Goal: Information Seeking & Learning: Learn about a topic

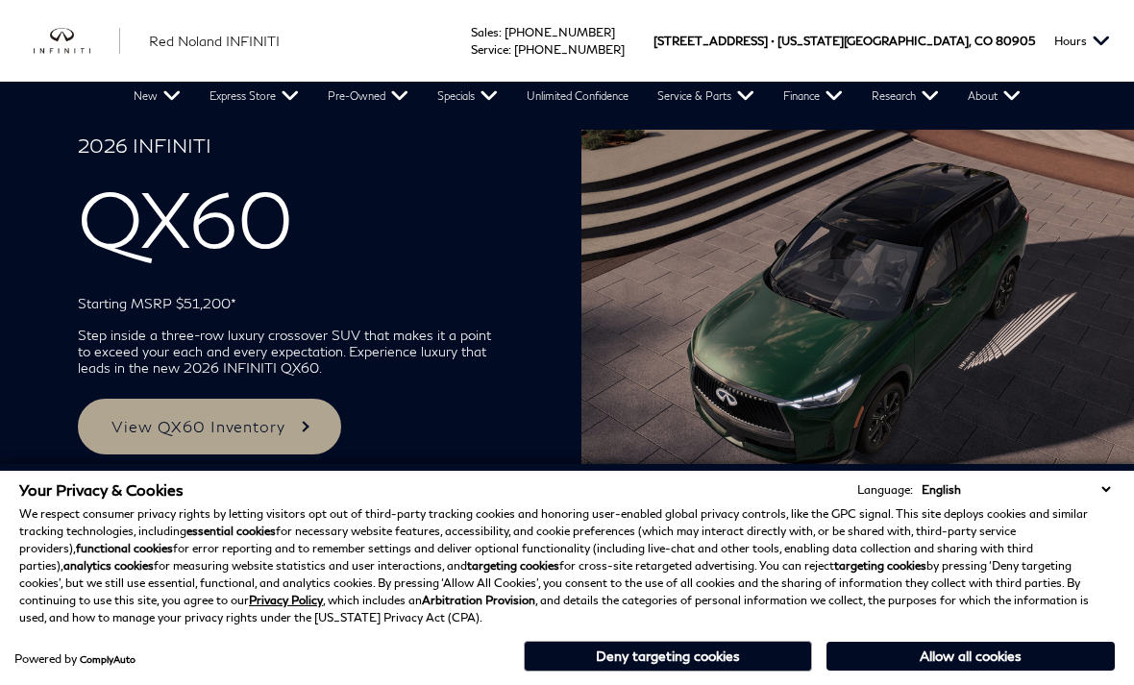
click at [281, 428] on link "View QX60 Inventory" at bounding box center [209, 427] width 263 height 56
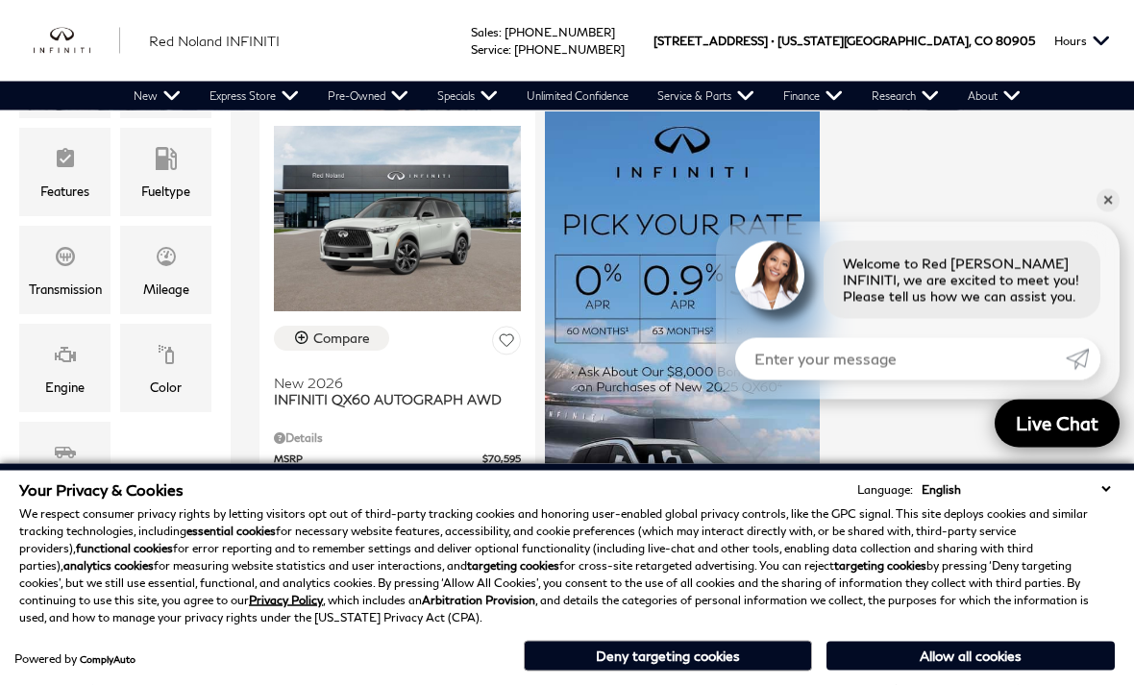
scroll to position [436, 0]
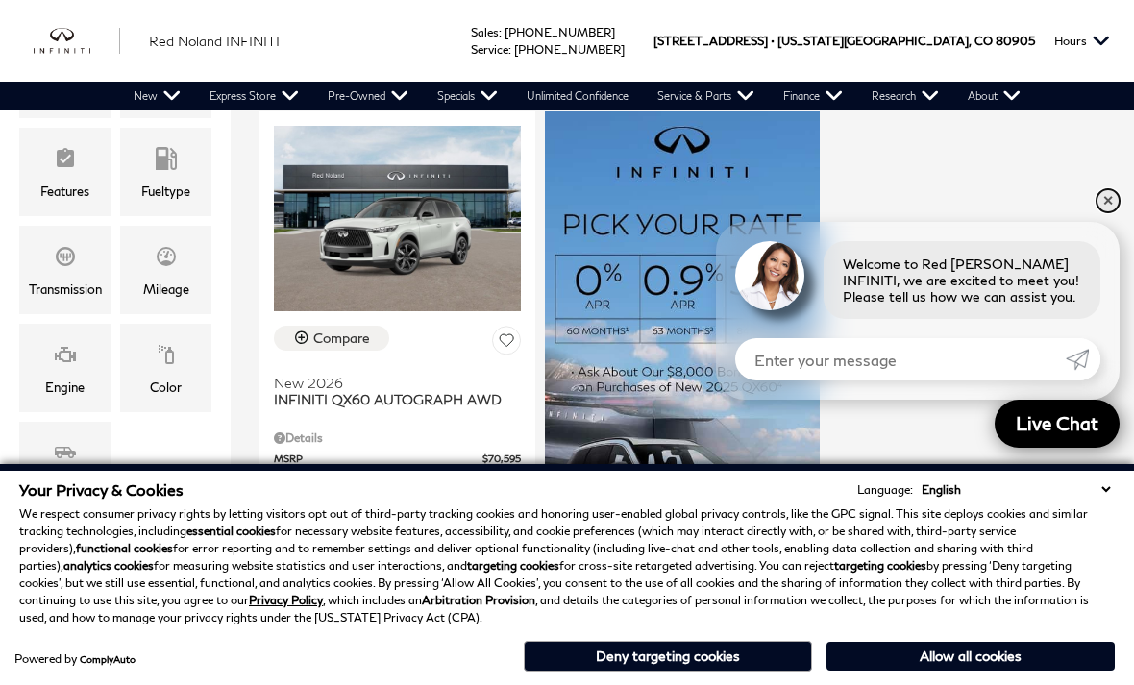
click at [1109, 212] on link "✕" at bounding box center [1107, 200] width 23 height 23
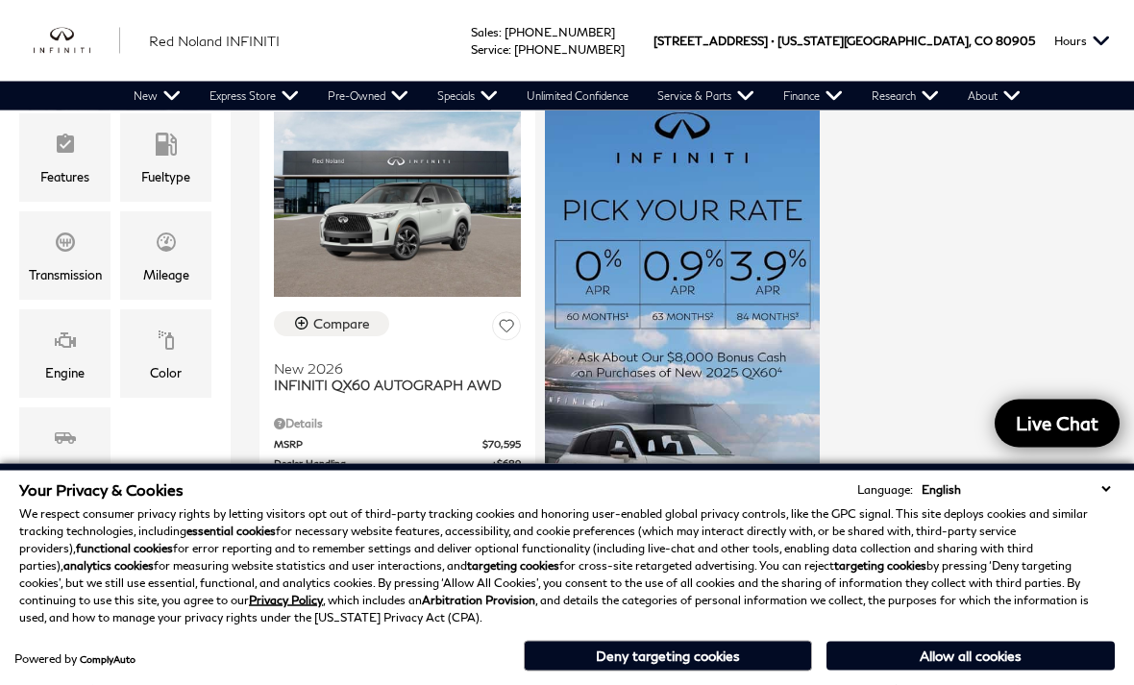
scroll to position [451, 0]
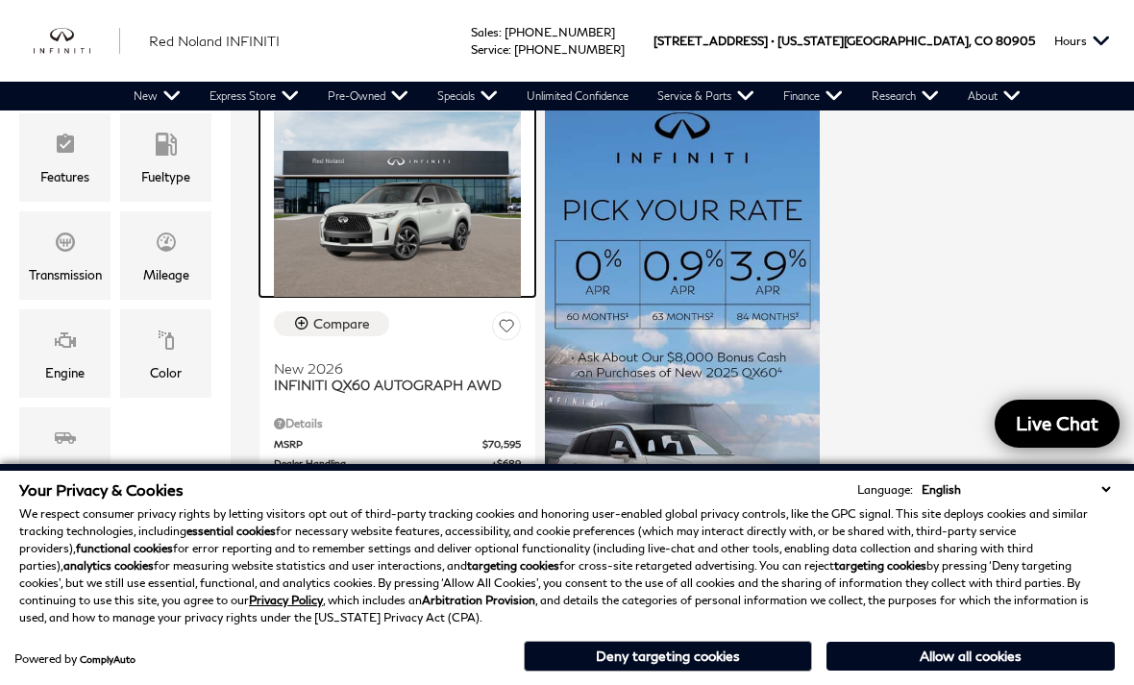
click at [442, 185] on img at bounding box center [397, 203] width 247 height 184
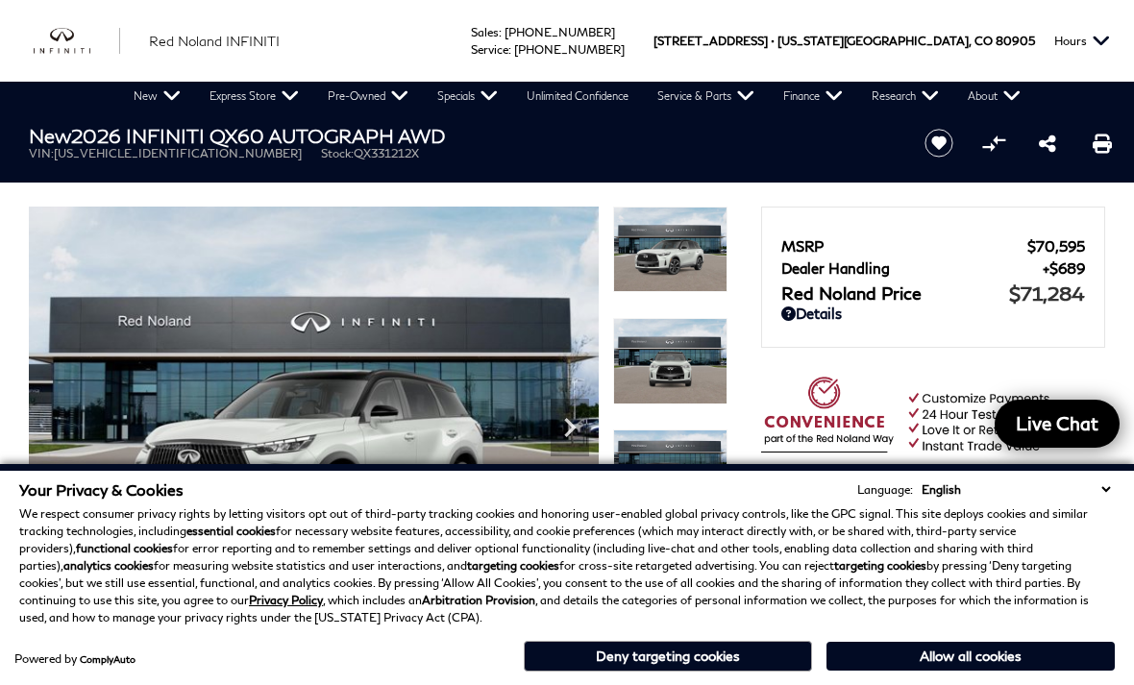
click at [685, 654] on button "Deny targeting cookies" at bounding box center [668, 656] width 288 height 31
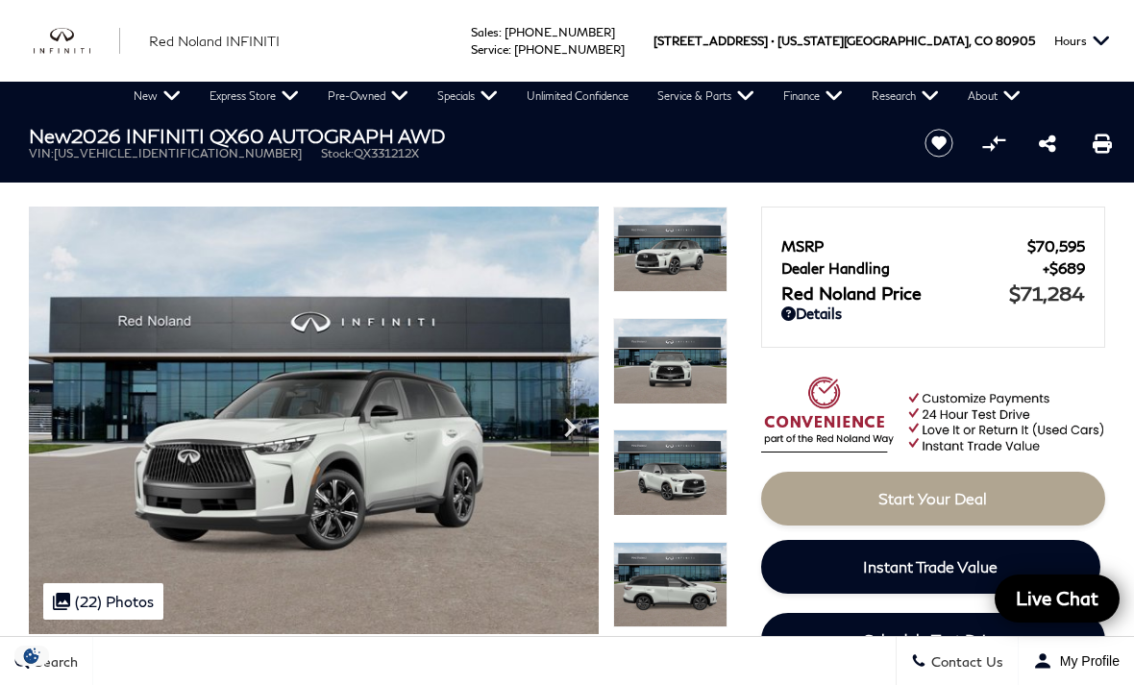
click at [581, 431] on icon "Next" at bounding box center [570, 427] width 38 height 38
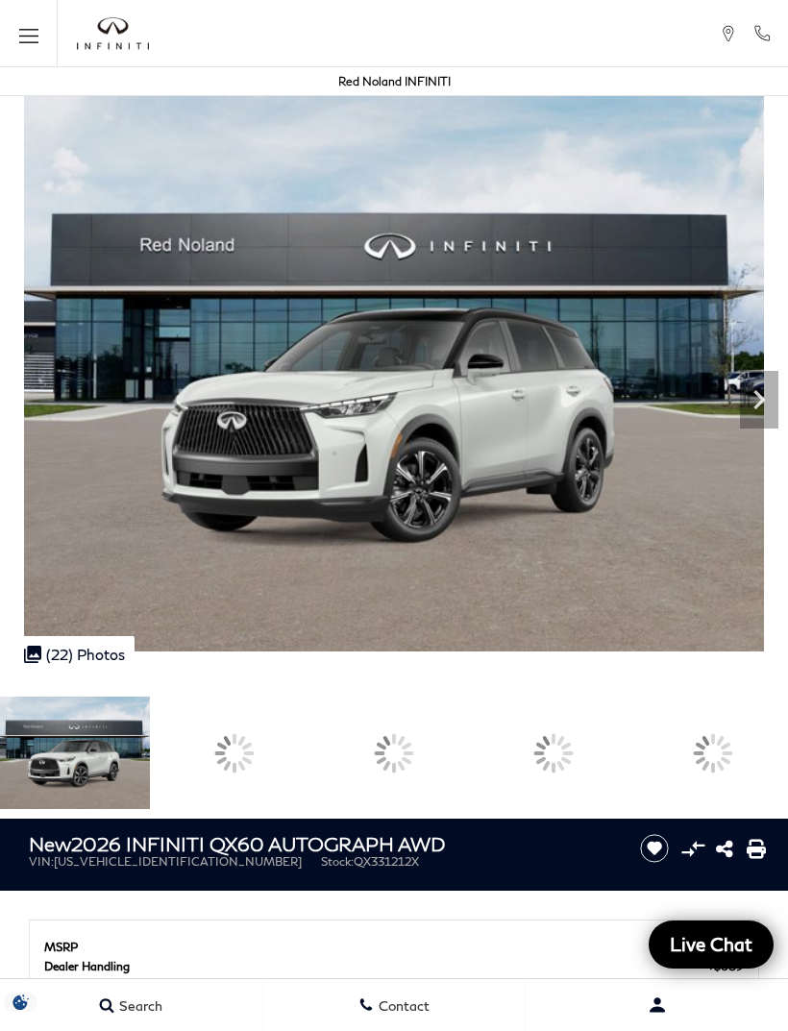
click at [765, 379] on div "Next" at bounding box center [759, 400] width 38 height 58
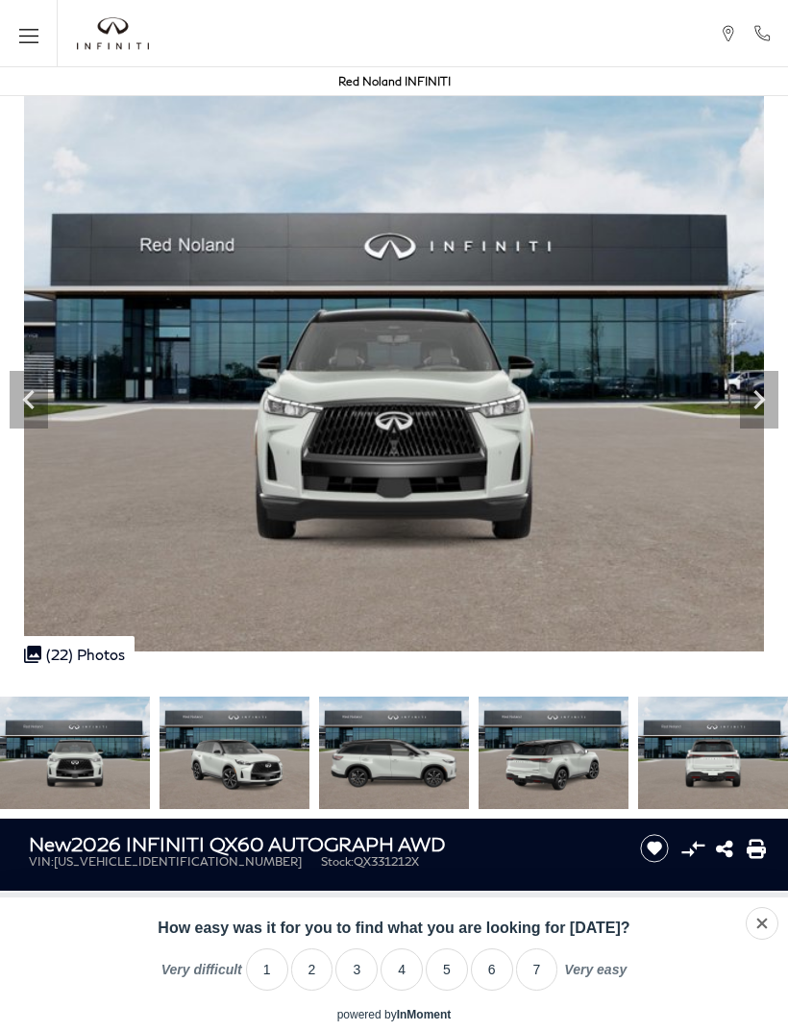
click at [755, 402] on icon "Next" at bounding box center [759, 399] width 38 height 38
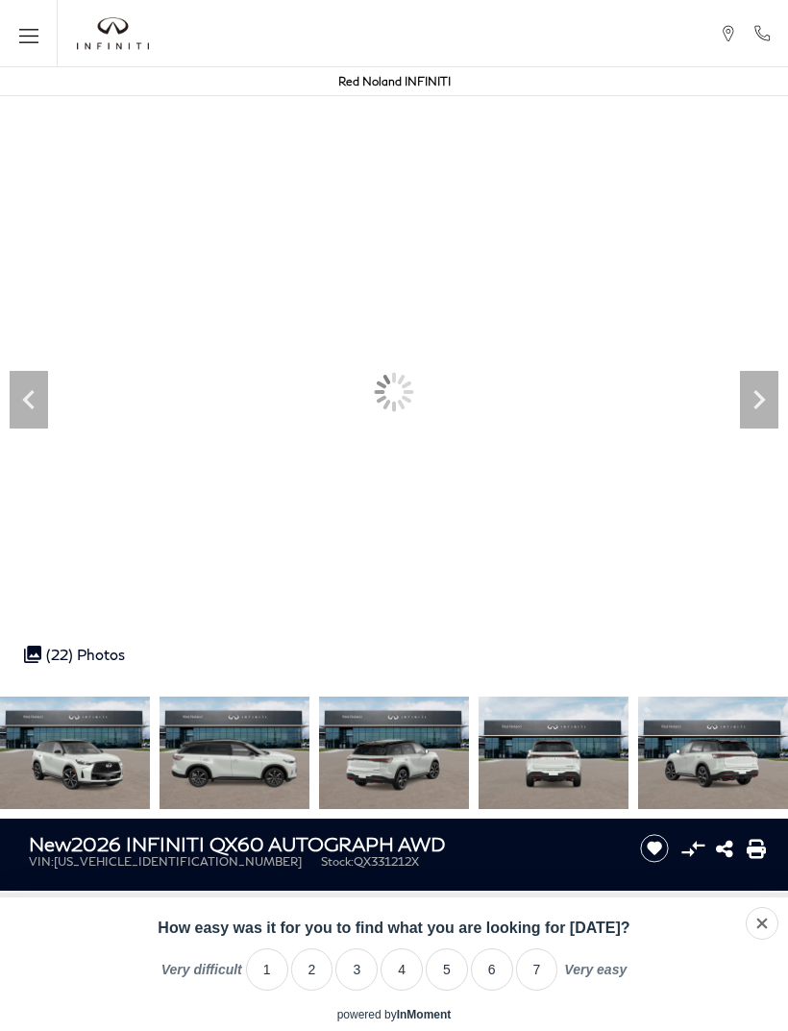
click at [748, 417] on icon "Next" at bounding box center [759, 399] width 38 height 38
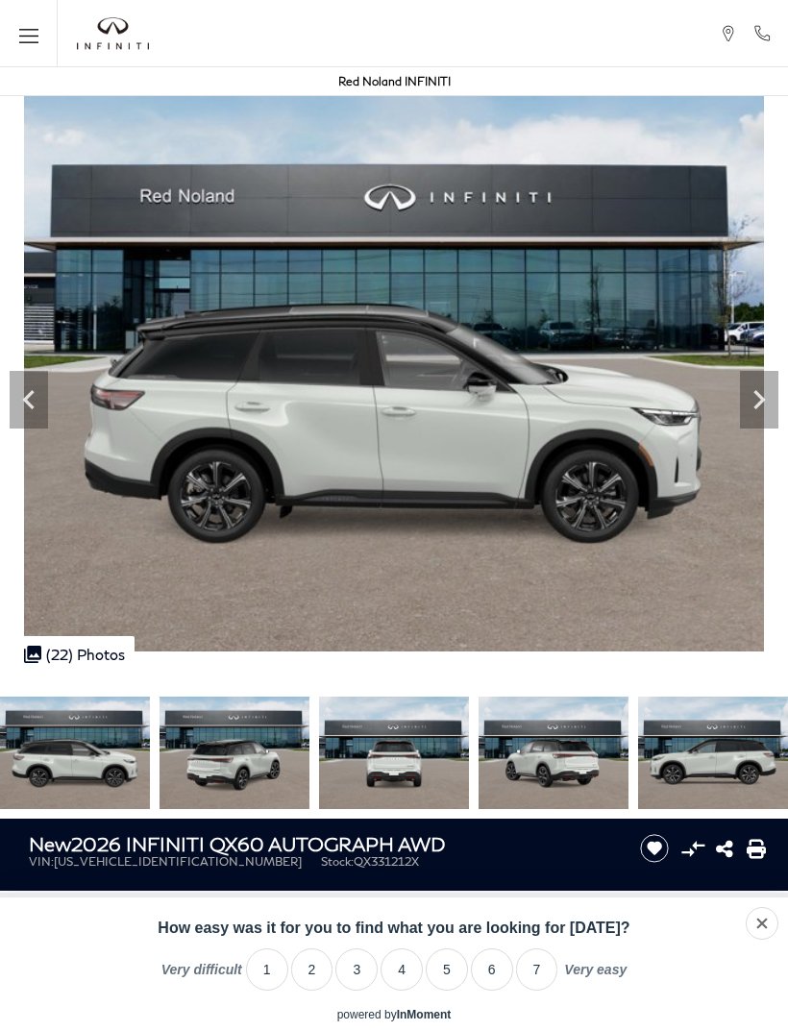
click at [761, 407] on icon "Next" at bounding box center [759, 399] width 38 height 38
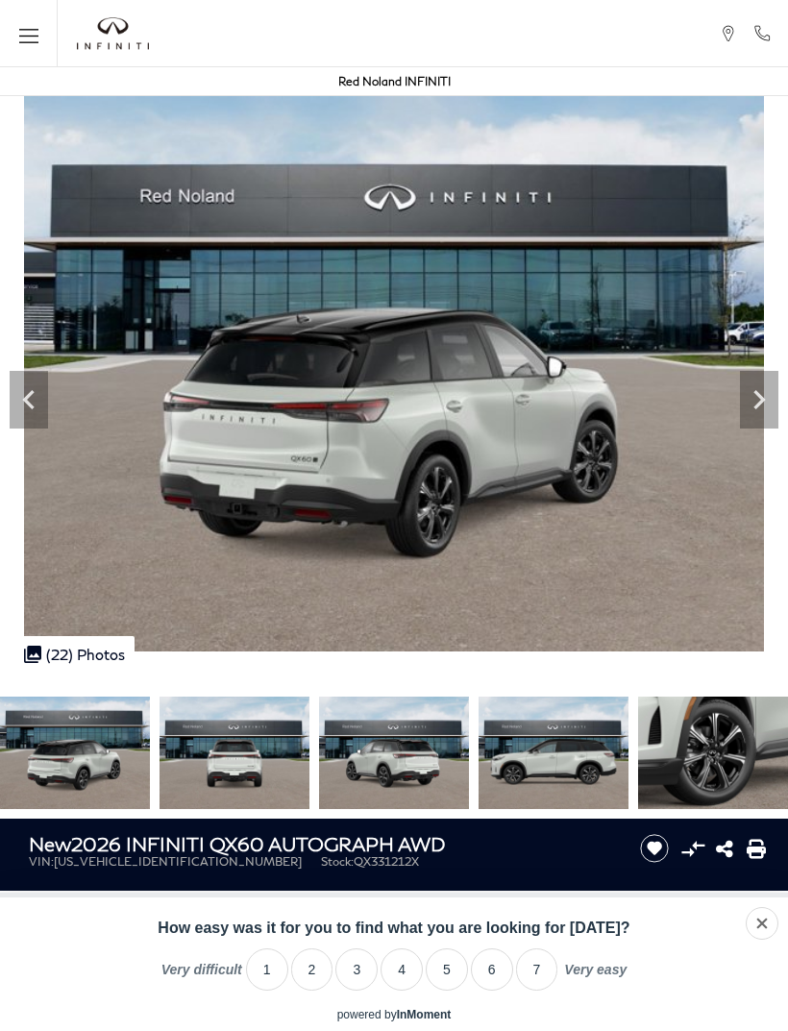
click at [749, 388] on icon "Next" at bounding box center [759, 399] width 38 height 38
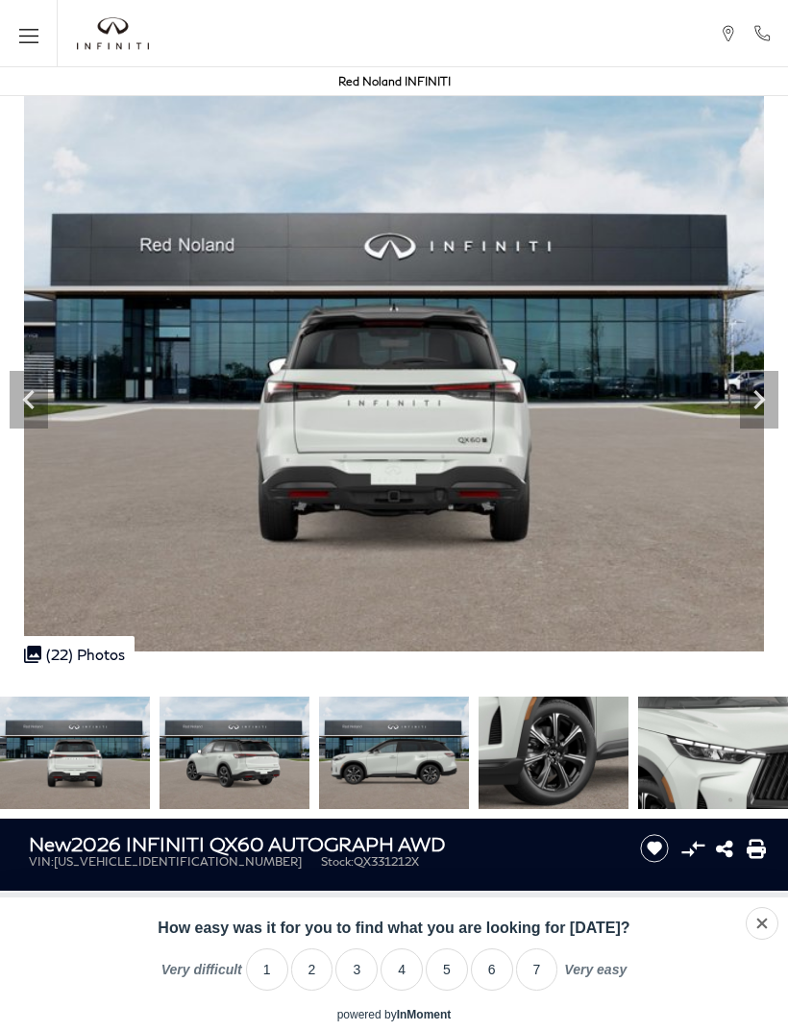
click at [755, 398] on icon "Next" at bounding box center [759, 399] width 38 height 38
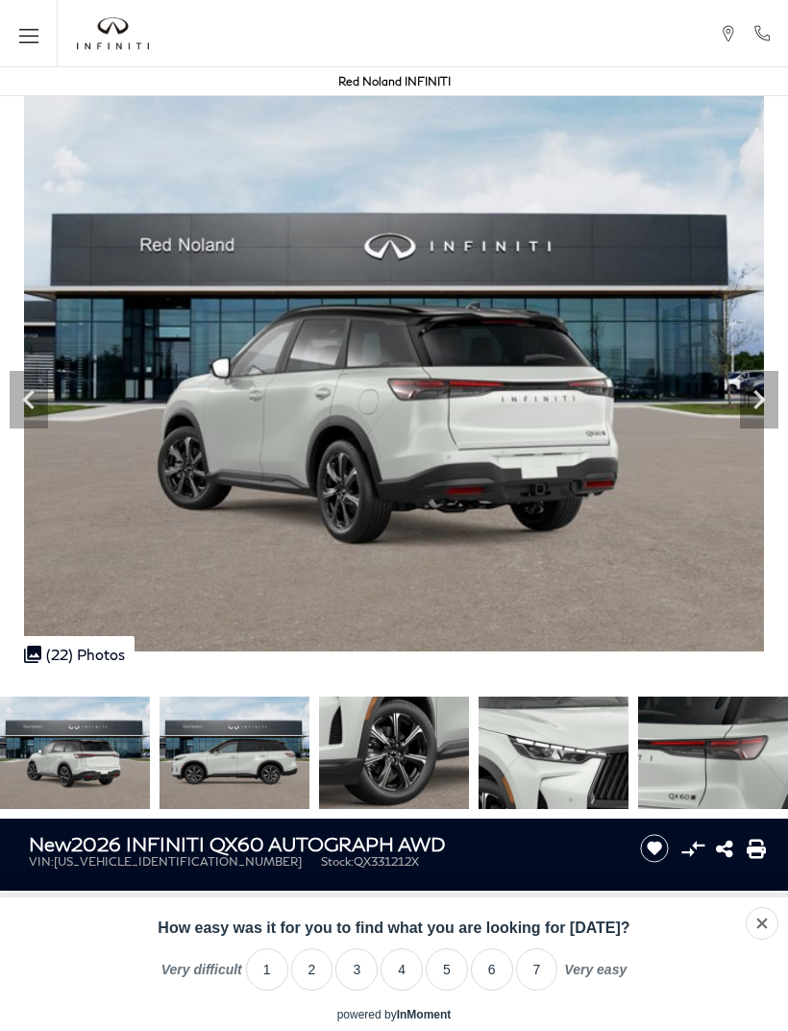
click at [757, 410] on icon "Next" at bounding box center [759, 399] width 38 height 38
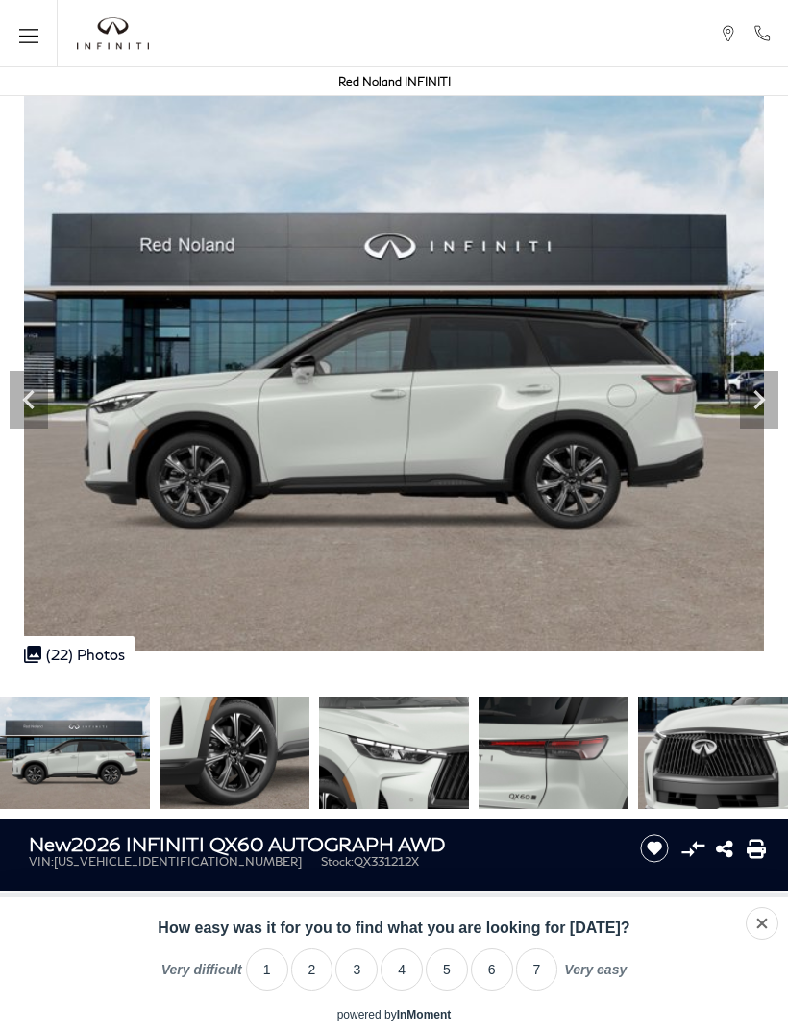
click at [760, 404] on icon "Next" at bounding box center [759, 399] width 12 height 19
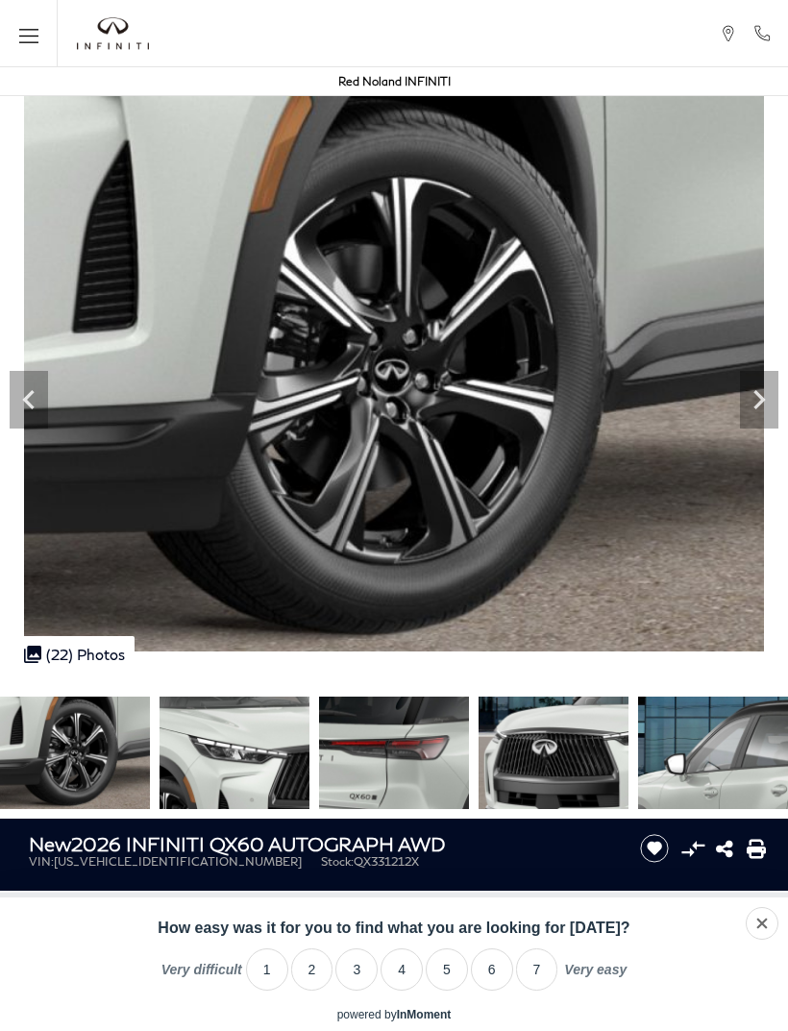
click at [766, 405] on icon "Next" at bounding box center [759, 399] width 38 height 38
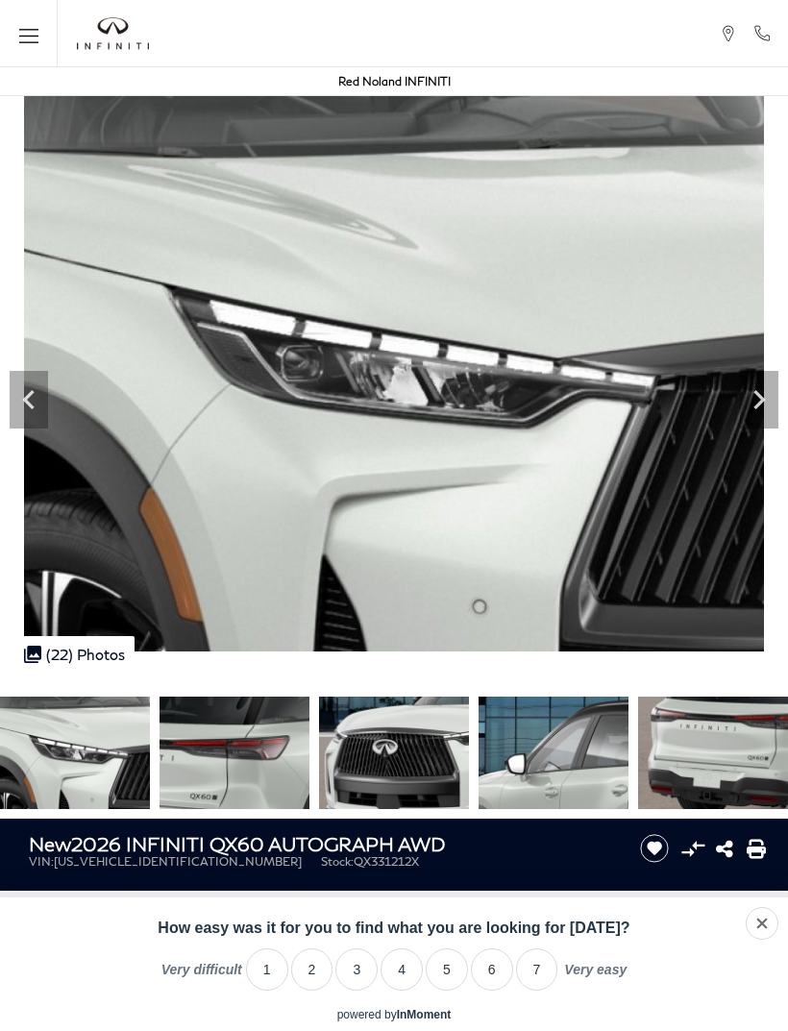
click at [769, 402] on icon "Next" at bounding box center [759, 399] width 38 height 38
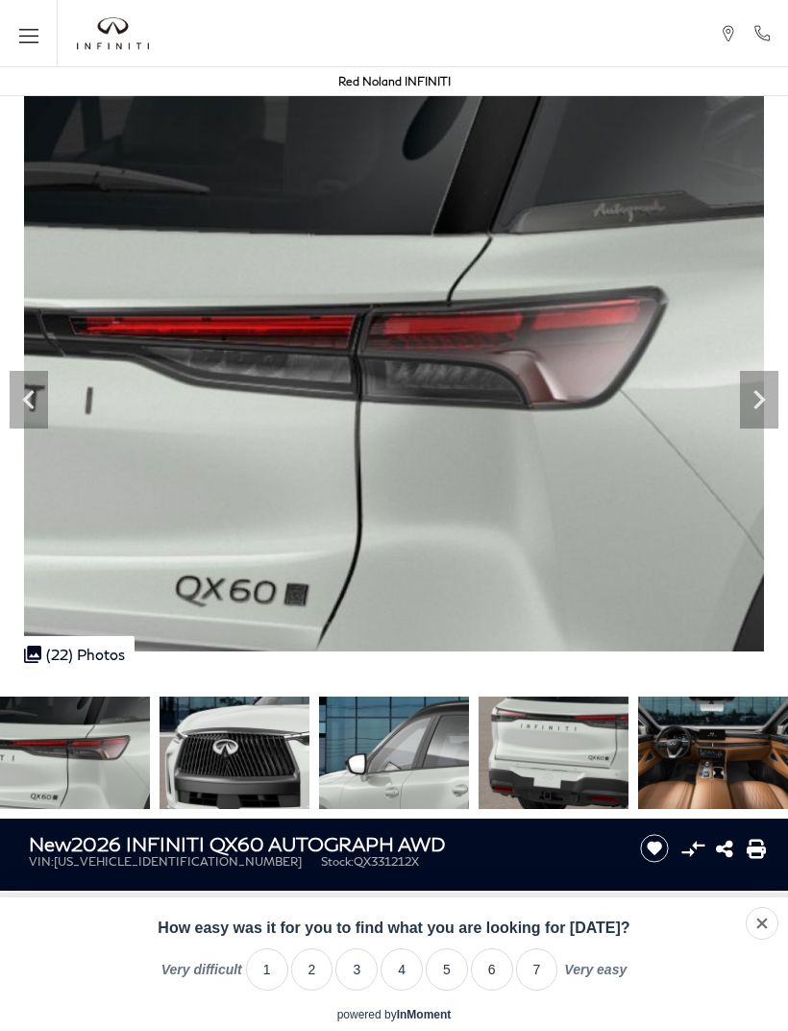
click at [767, 410] on icon "Next" at bounding box center [759, 399] width 38 height 38
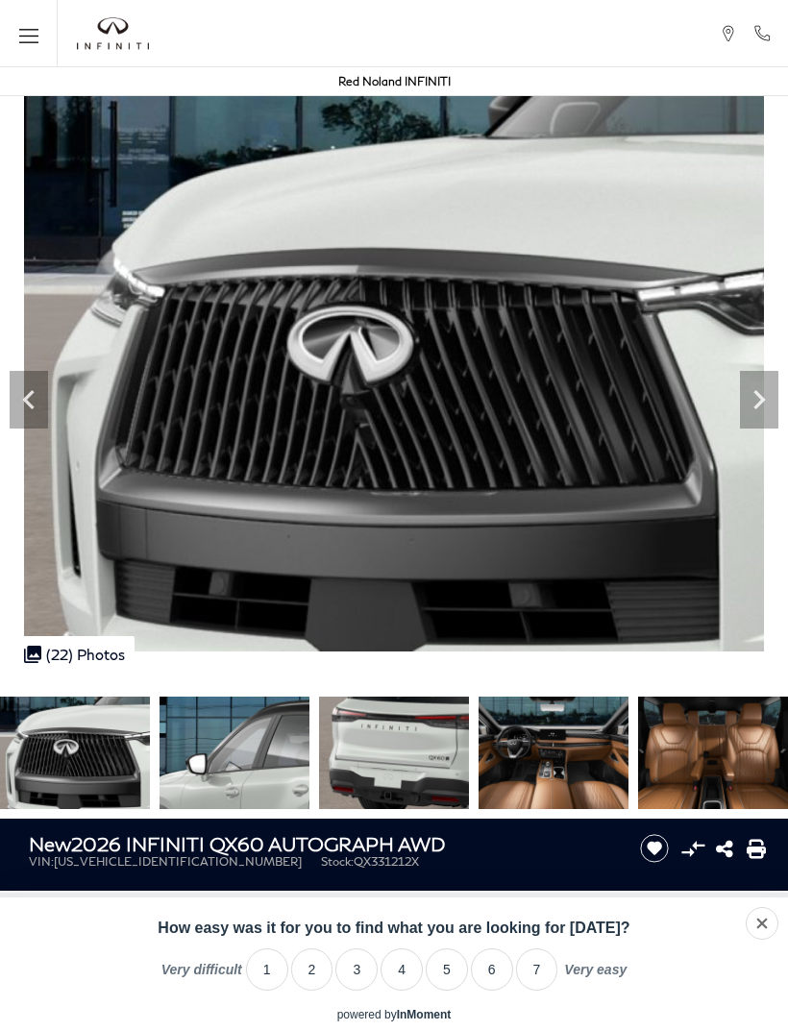
click at [750, 410] on icon "Next" at bounding box center [759, 399] width 38 height 38
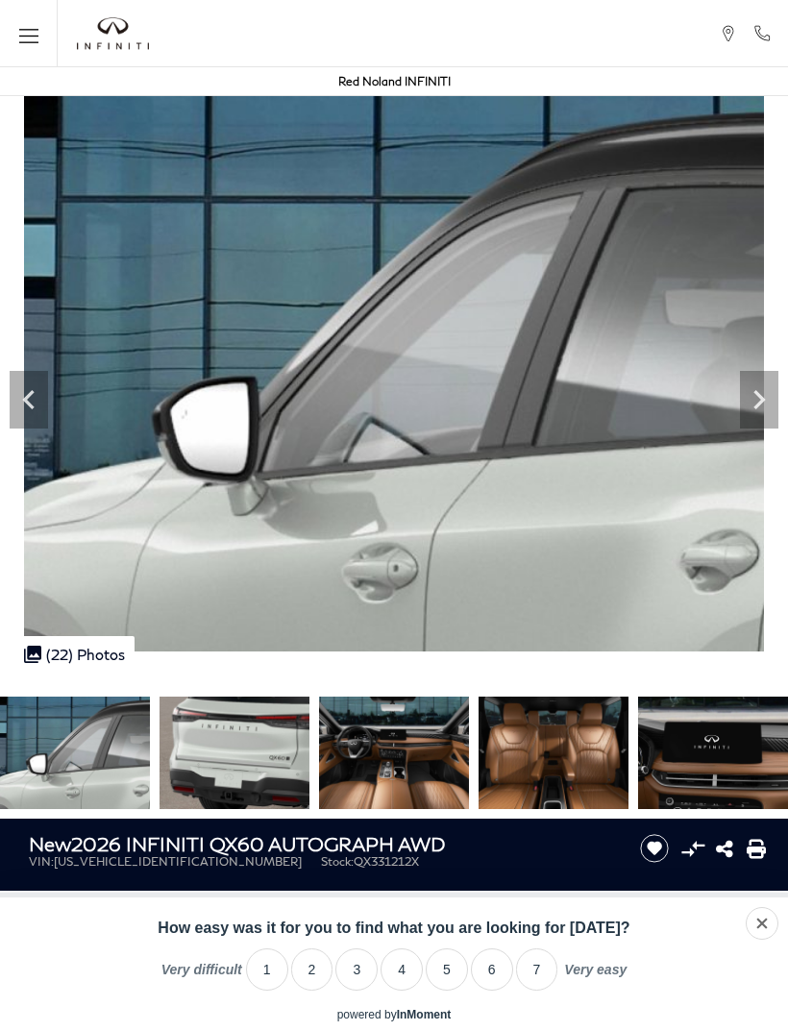
click at [755, 404] on icon "Next" at bounding box center [759, 399] width 38 height 38
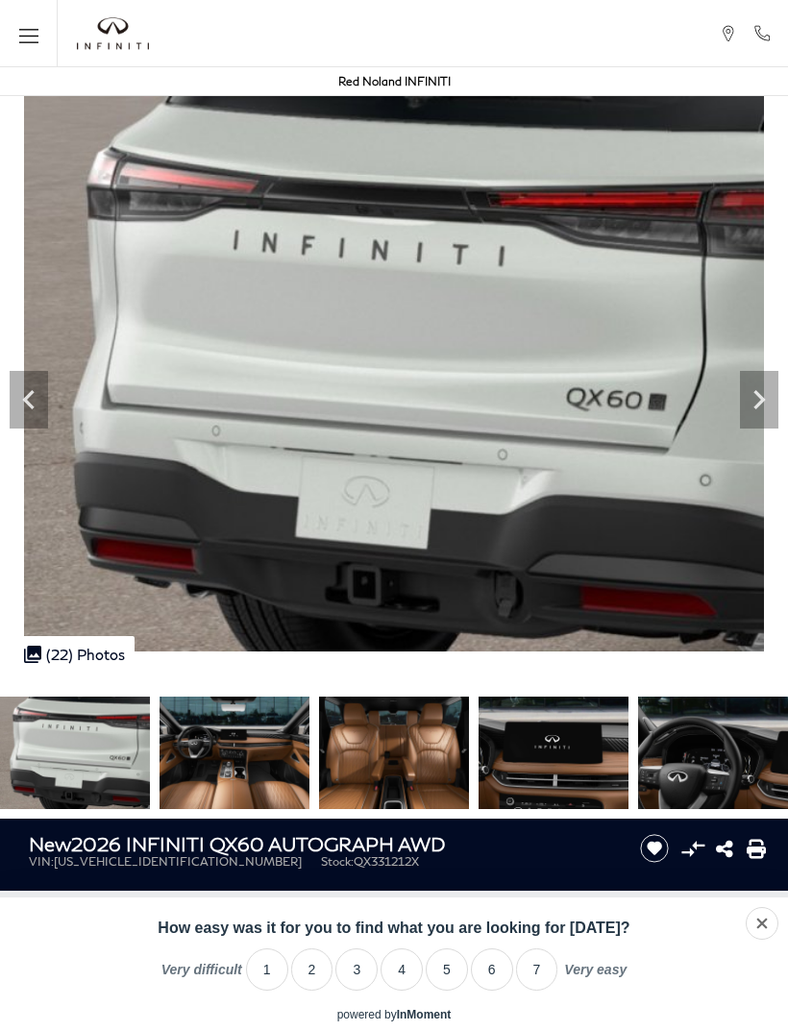
click at [33, 414] on icon "Previous" at bounding box center [29, 399] width 38 height 38
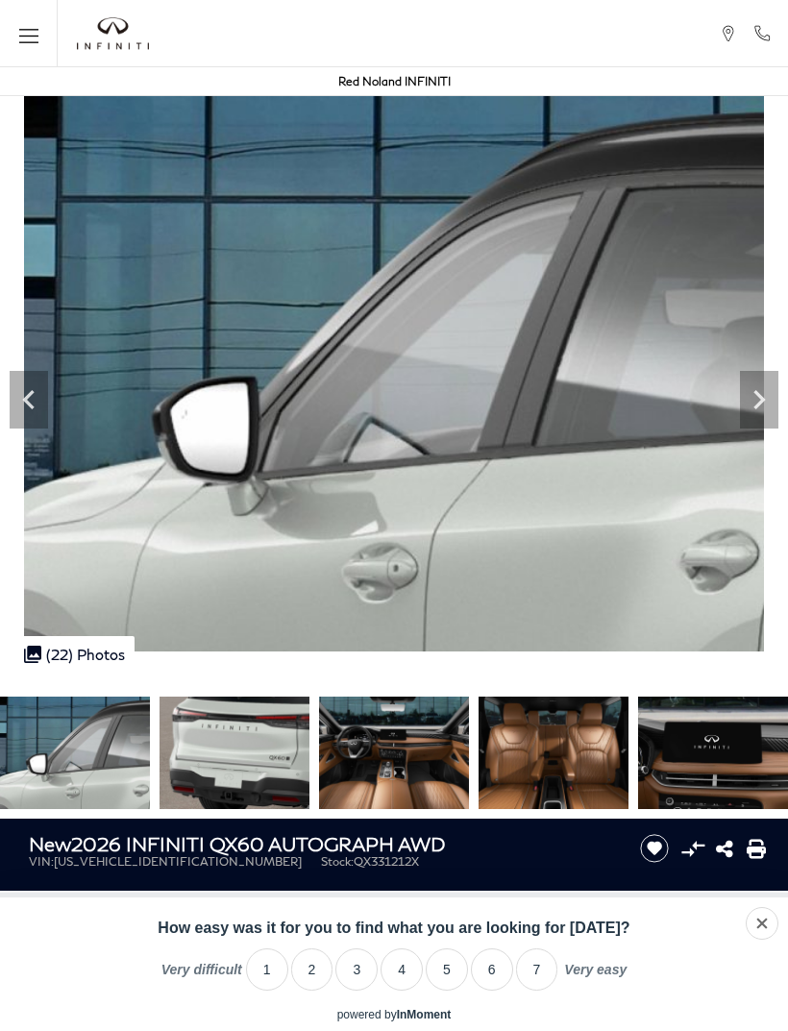
click at [33, 403] on icon "Previous" at bounding box center [29, 399] width 38 height 38
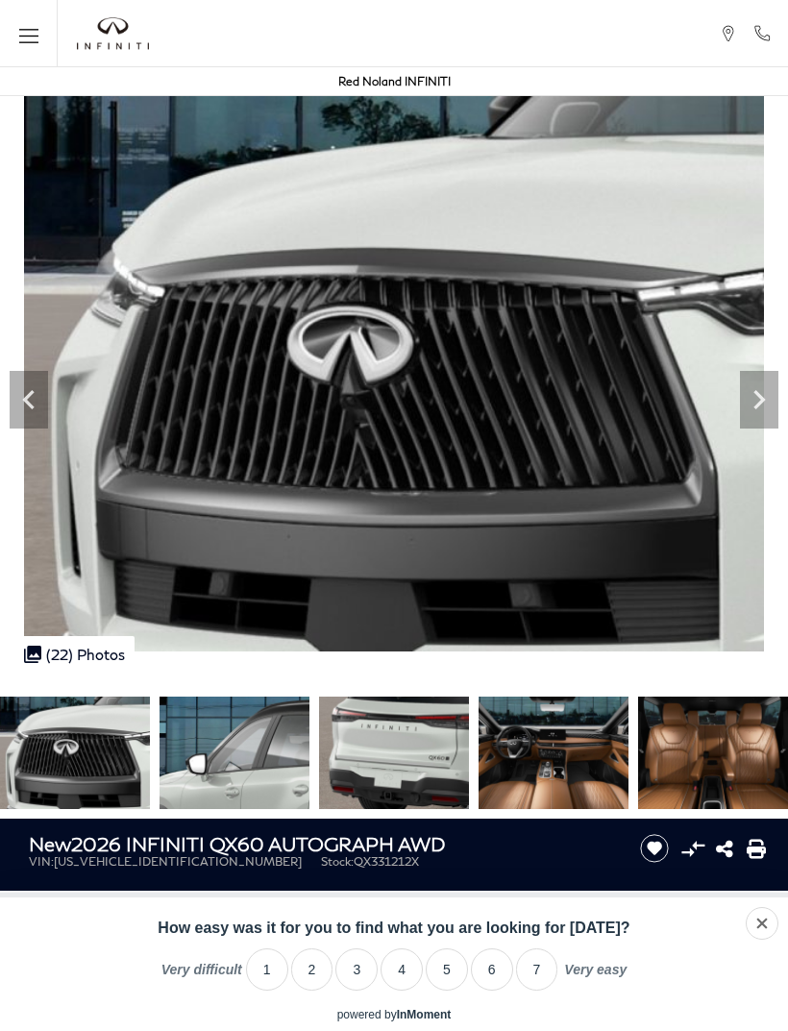
click at [768, 403] on icon "Next" at bounding box center [759, 399] width 38 height 38
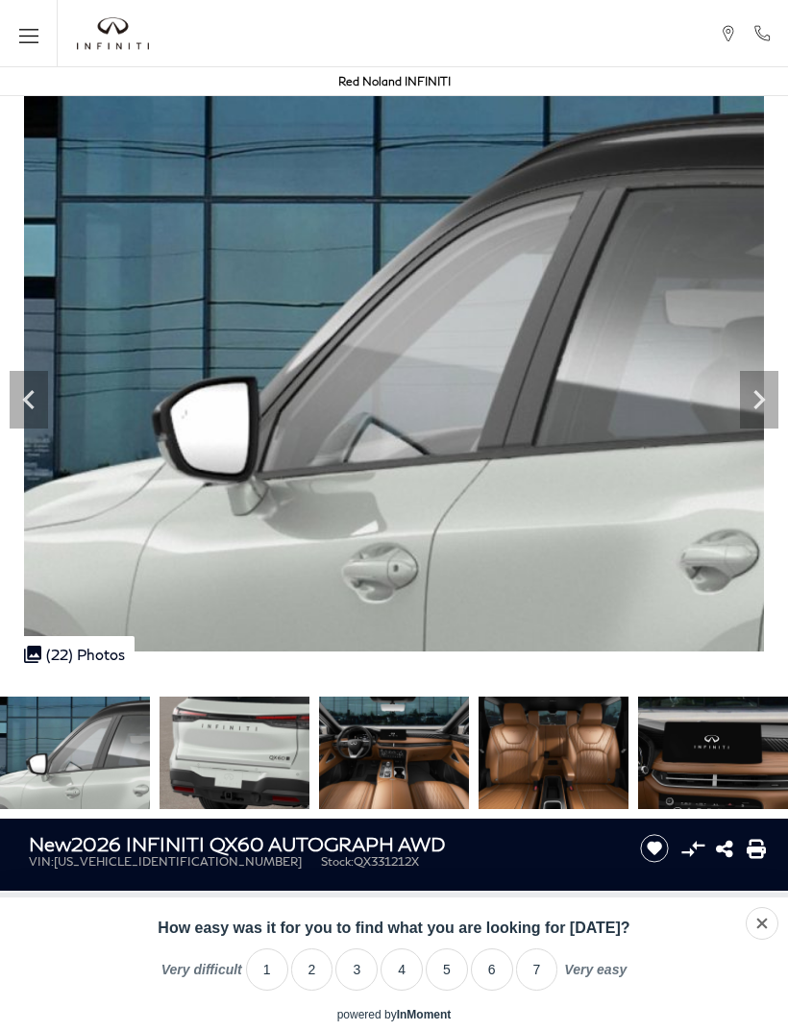
click at [754, 409] on icon "Next" at bounding box center [759, 399] width 38 height 38
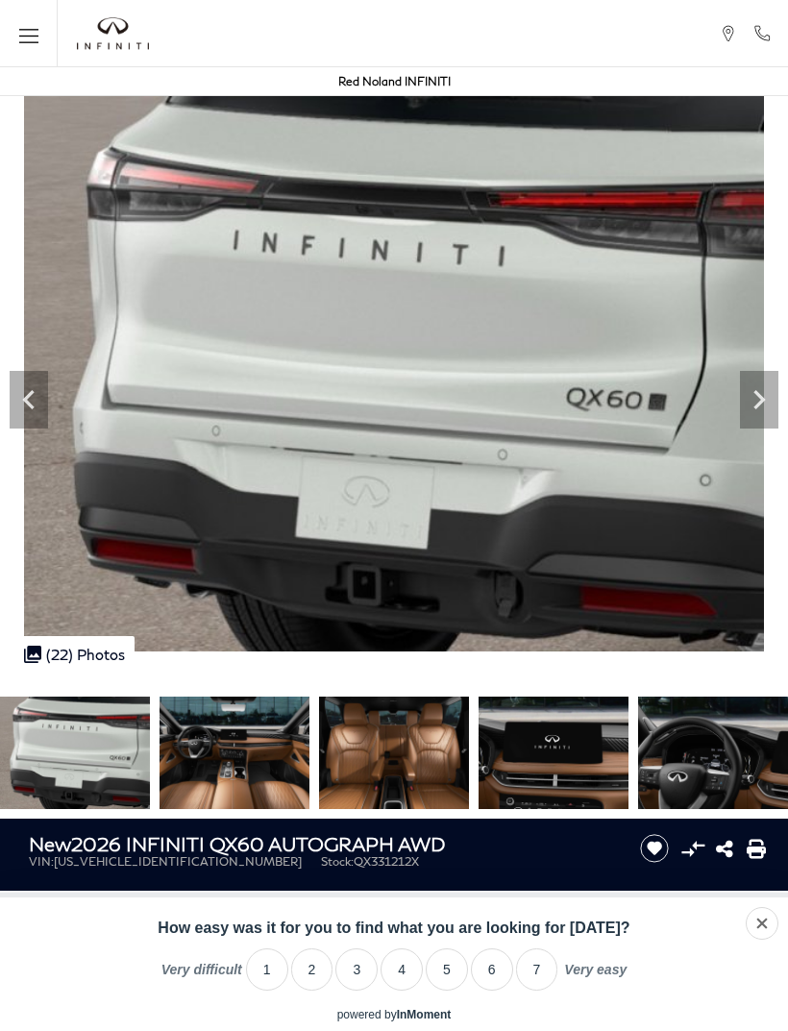
click at [758, 406] on icon "Next" at bounding box center [759, 399] width 12 height 19
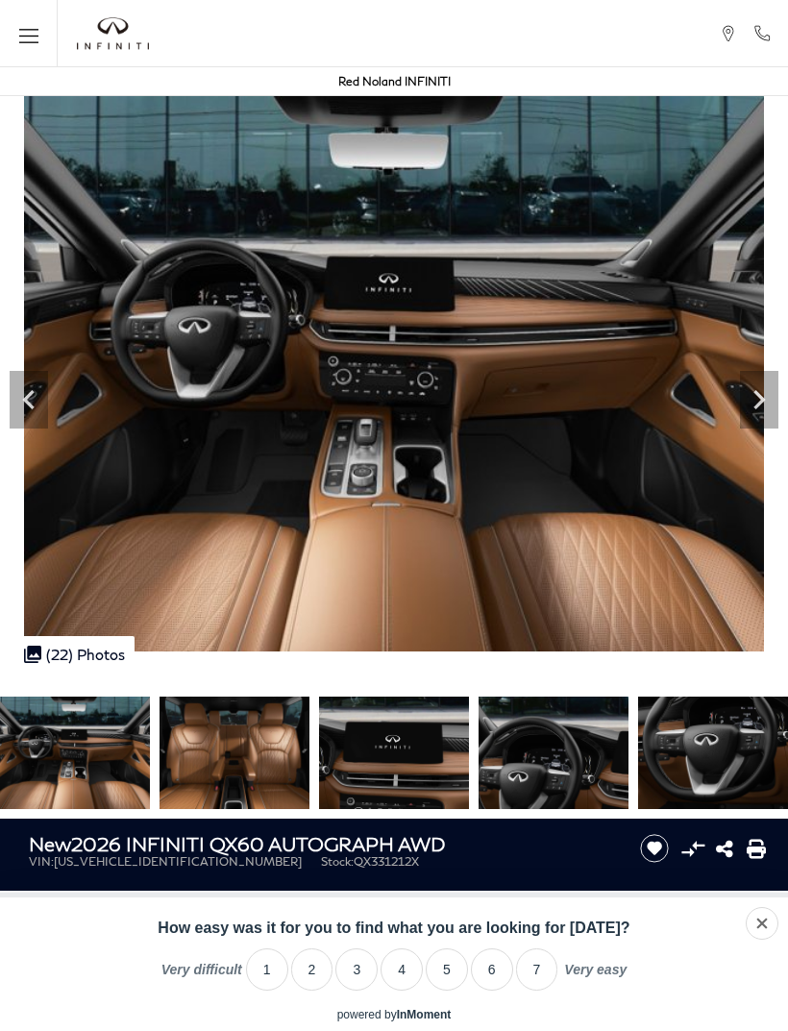
click at [34, 390] on icon "Previous" at bounding box center [29, 399] width 38 height 38
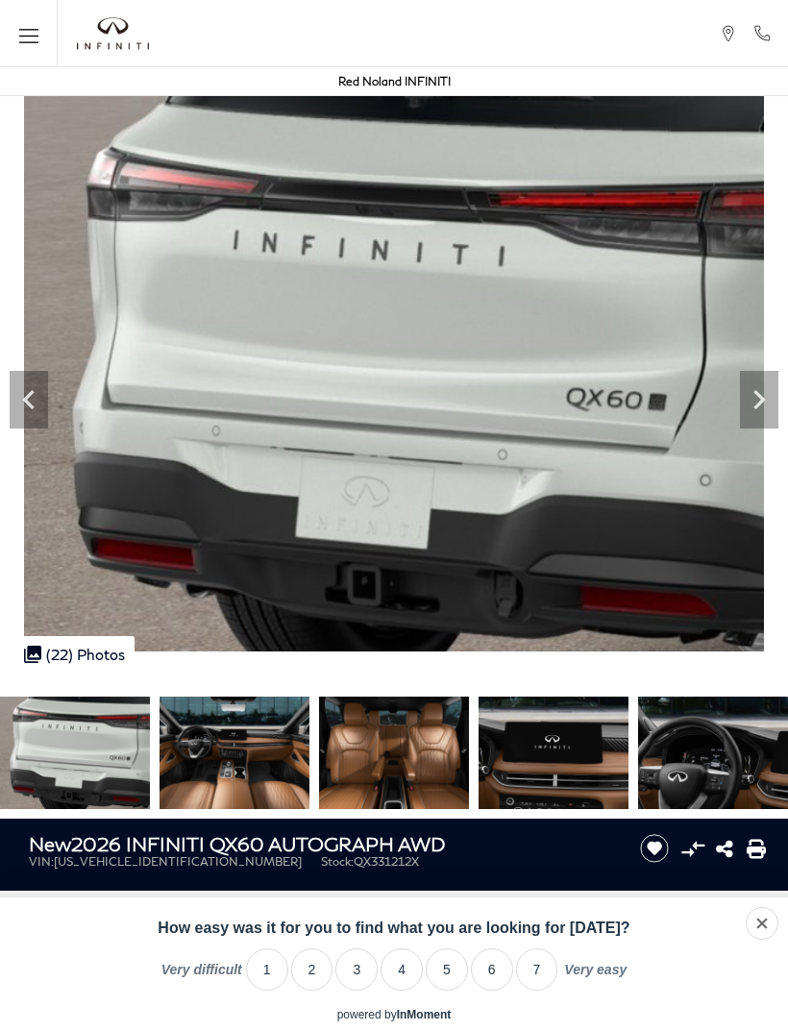
click at [57, 408] on img at bounding box center [394, 373] width 788 height 555
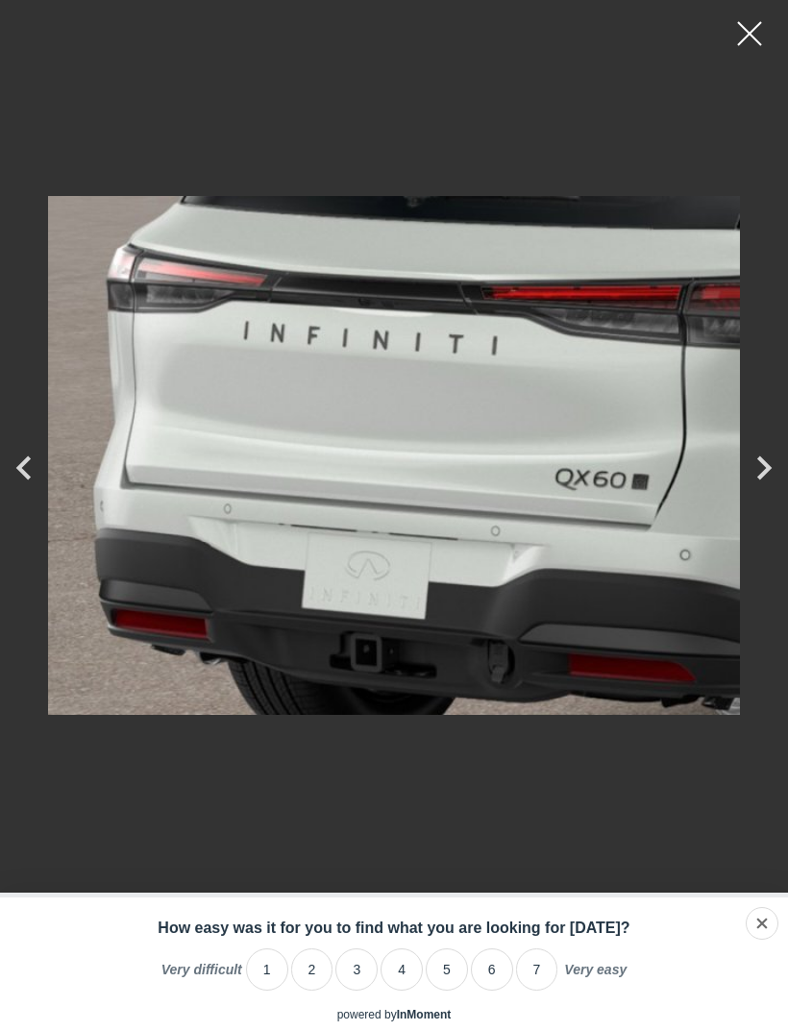
click at [747, 479] on icon "Next" at bounding box center [764, 468] width 48 height 48
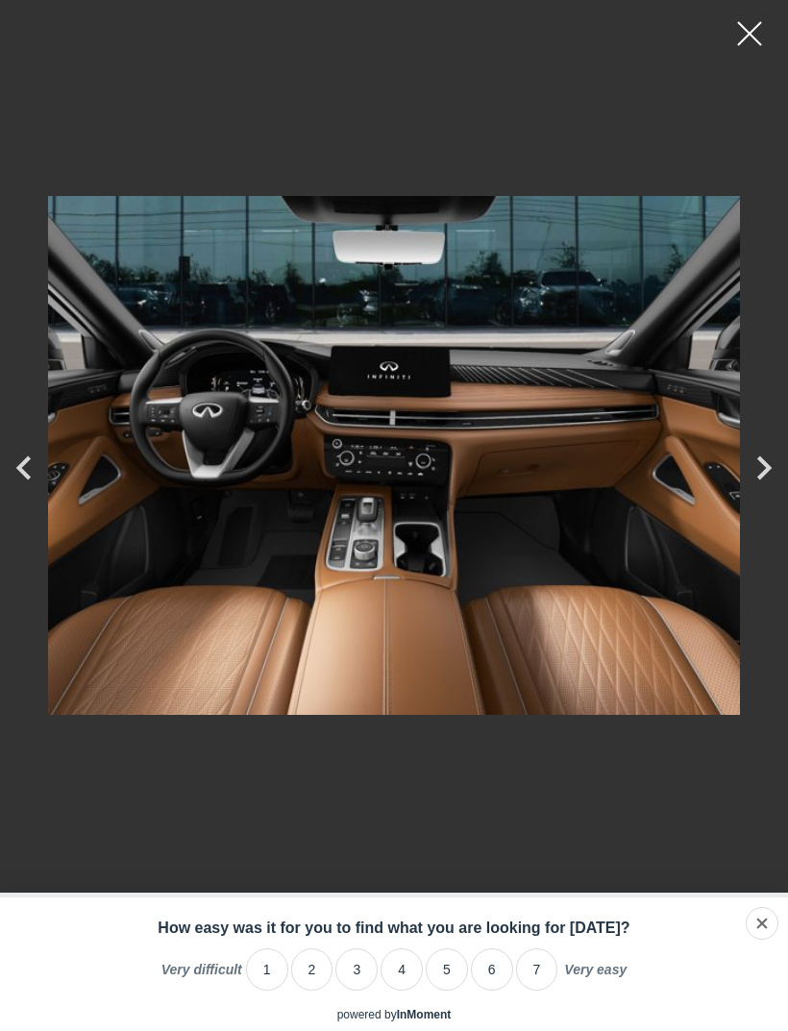
click at [782, 478] on icon "Next" at bounding box center [764, 468] width 48 height 48
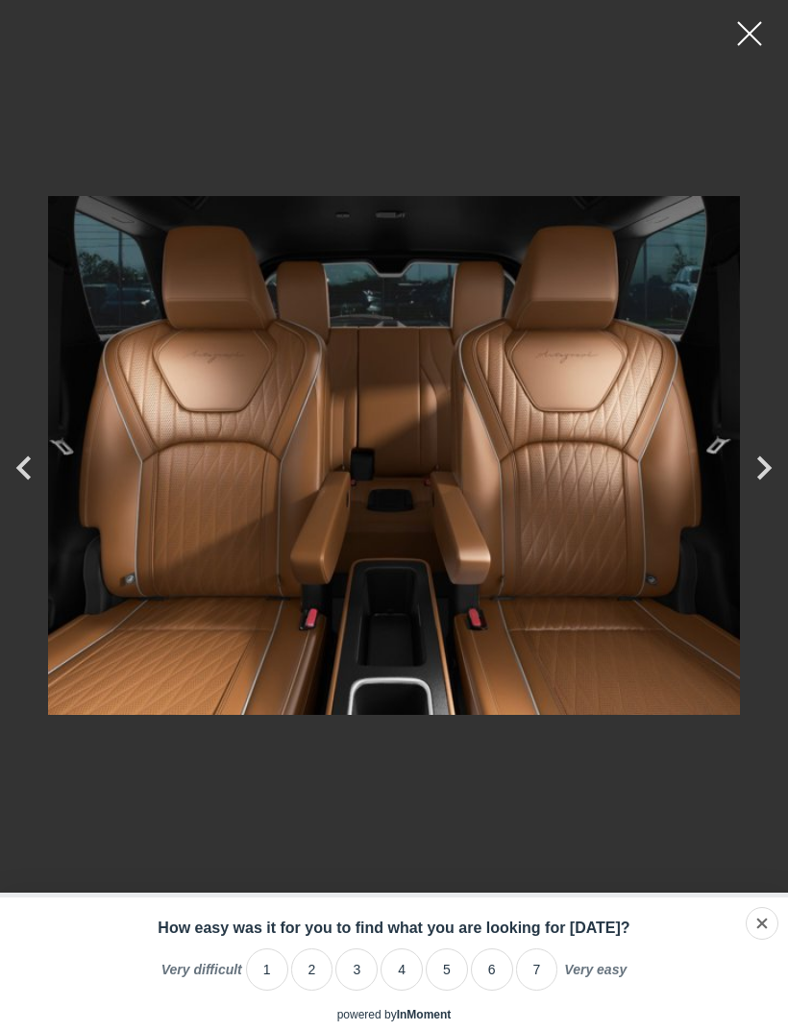
click at [761, 473] on icon "Next" at bounding box center [764, 468] width 48 height 48
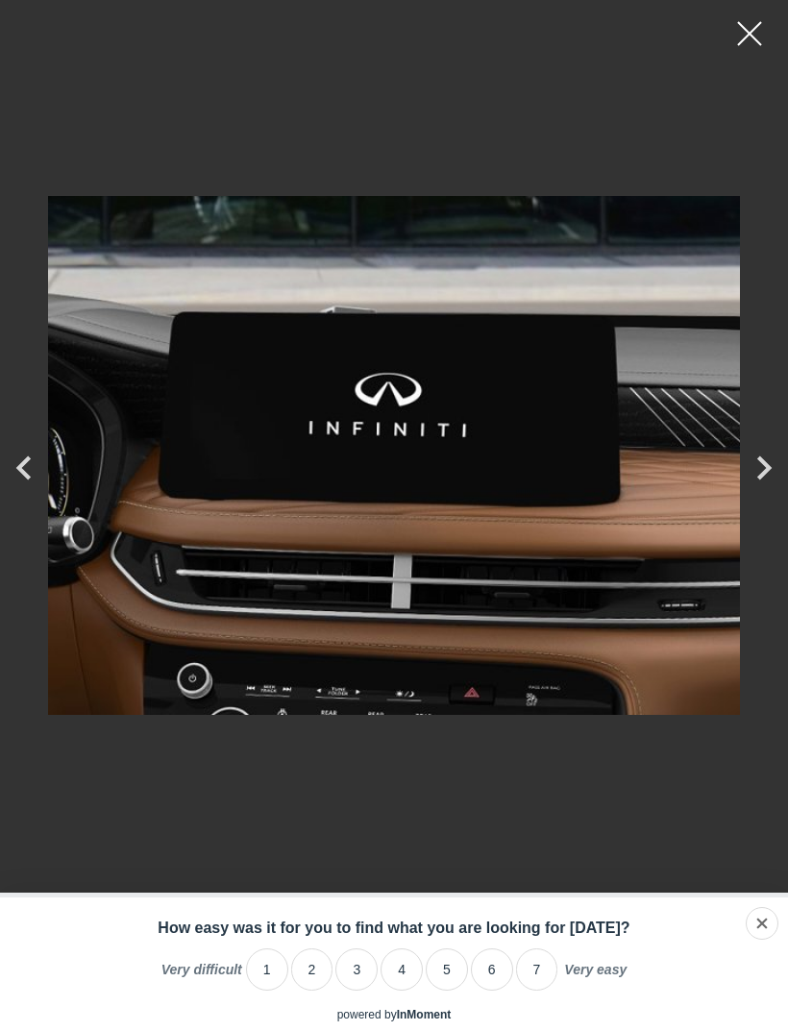
click at [755, 469] on icon "Next" at bounding box center [764, 468] width 48 height 48
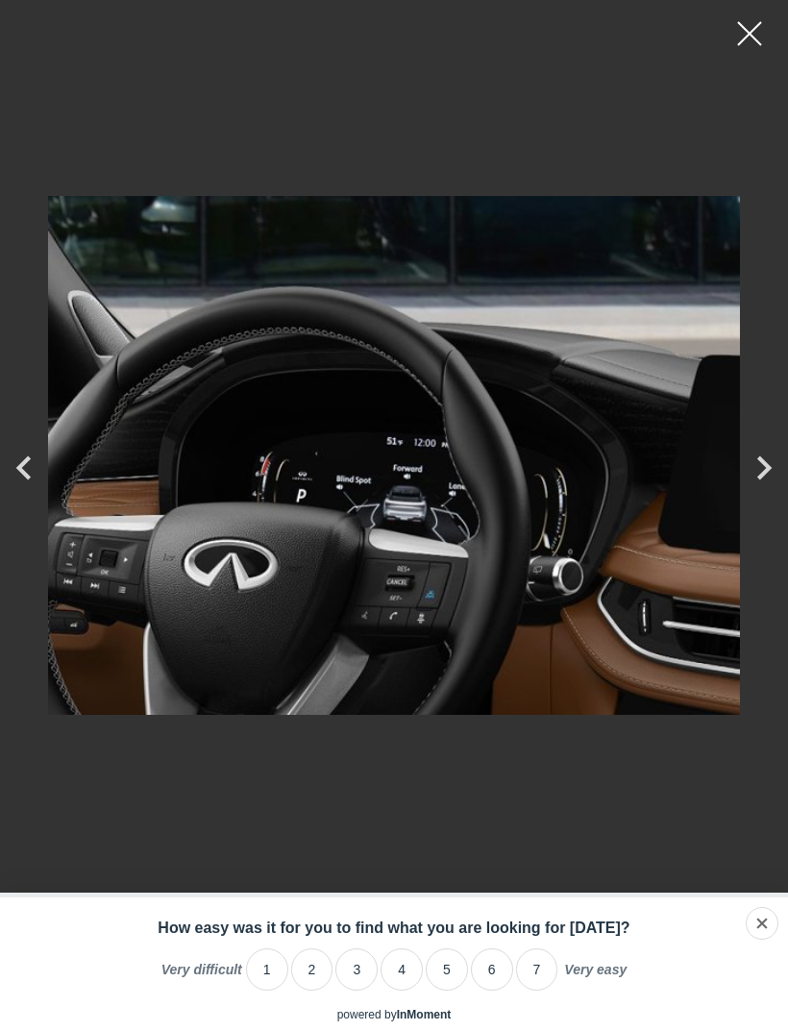
click at [768, 483] on icon "Next" at bounding box center [764, 468] width 48 height 48
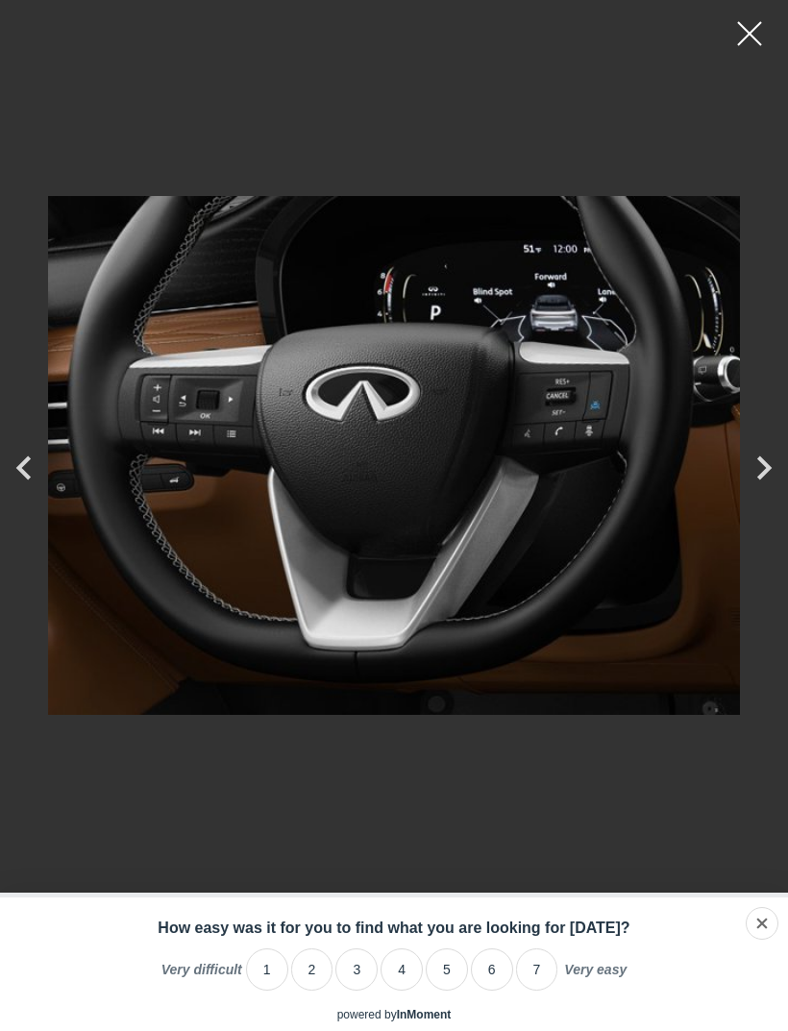
click at [763, 462] on icon "Next" at bounding box center [764, 468] width 14 height 24
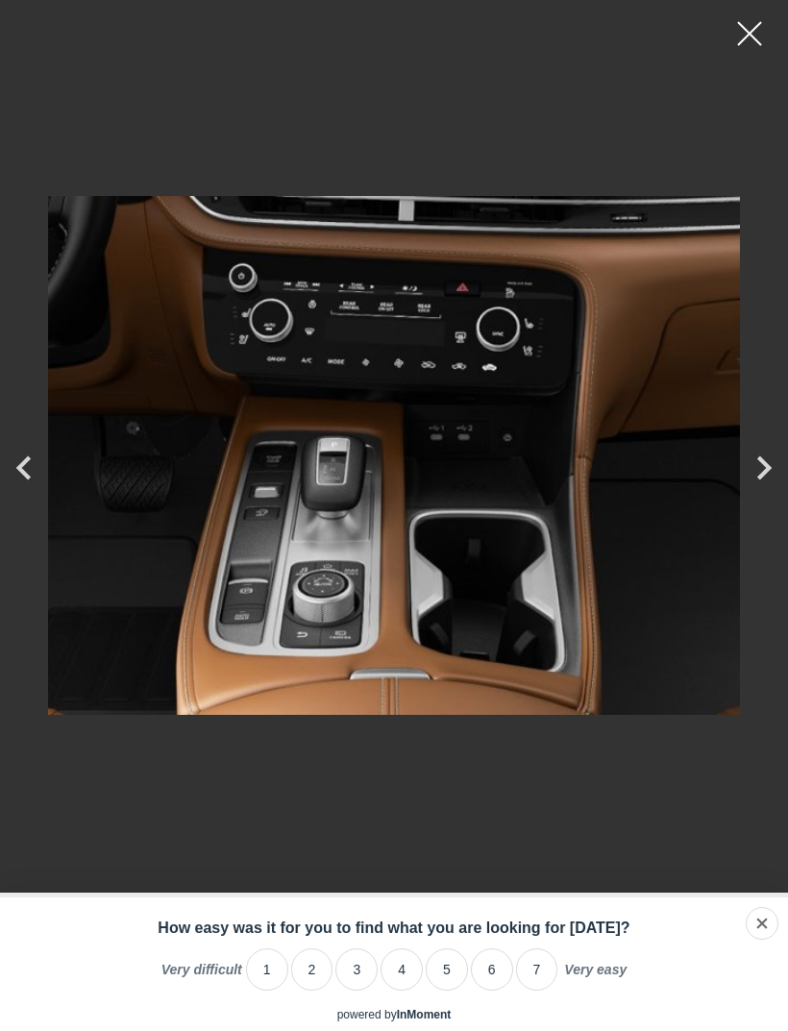
click at [764, 475] on icon "Next" at bounding box center [764, 468] width 14 height 24
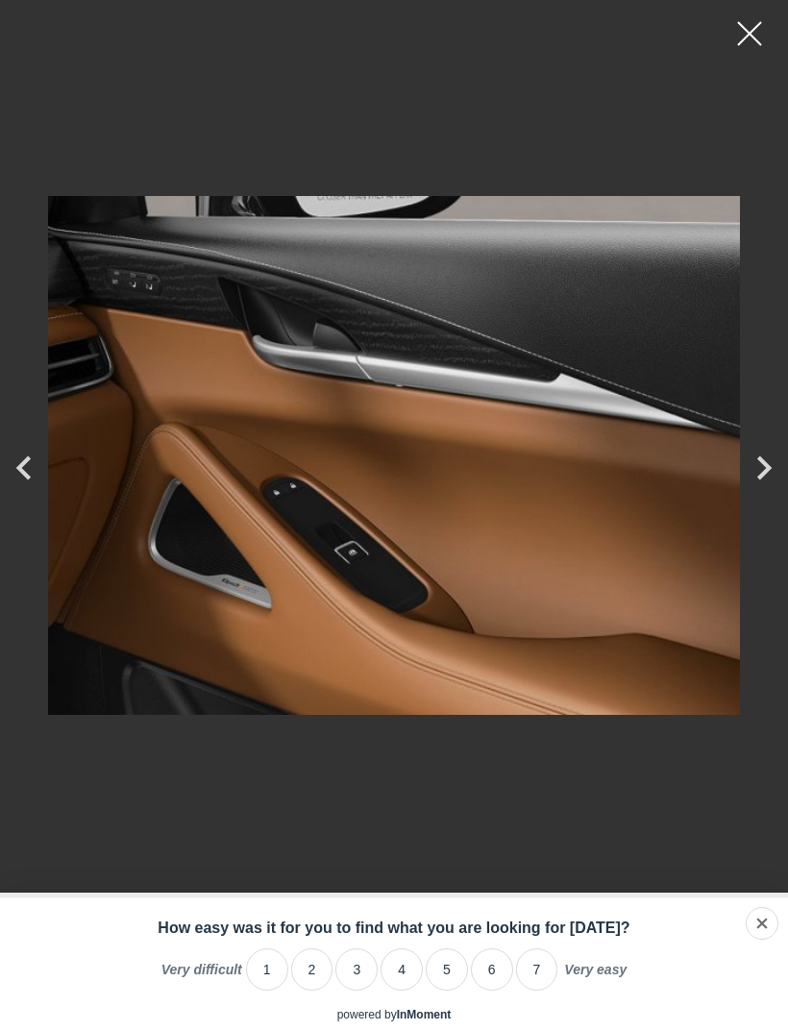
click at [757, 478] on icon "Next" at bounding box center [764, 468] width 48 height 48
click at [763, 472] on icon "Next" at bounding box center [764, 468] width 14 height 24
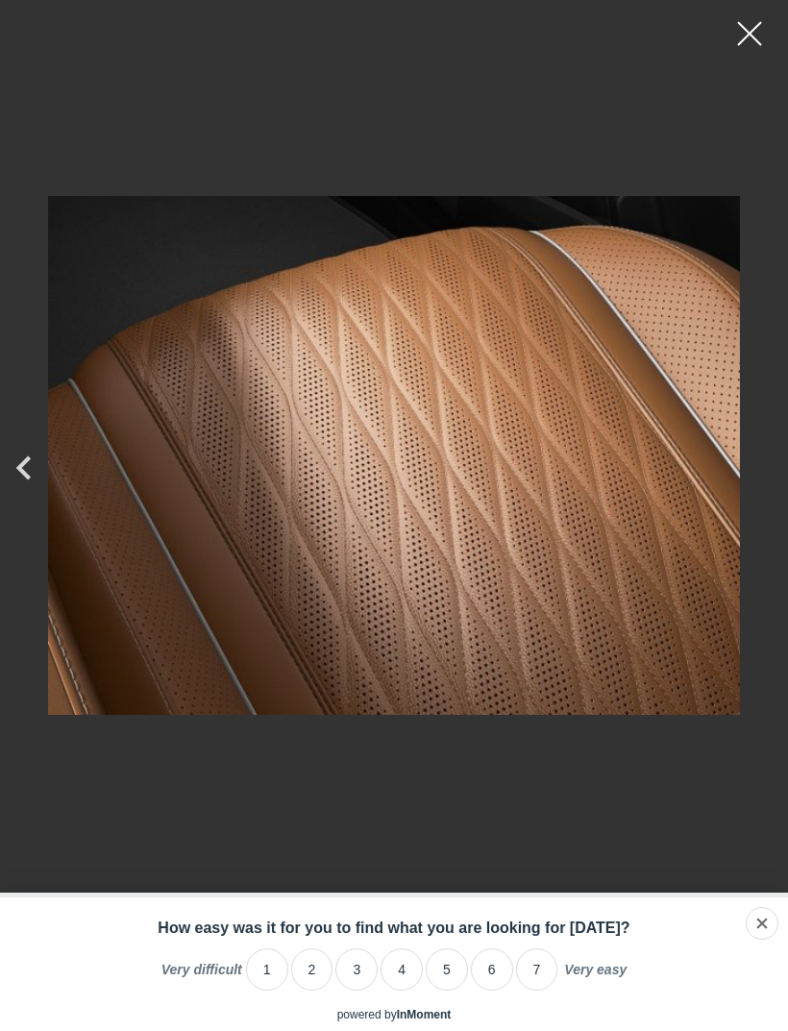
click at [757, 487] on div at bounding box center [394, 455] width 788 height 882
click at [766, 40] on div at bounding box center [749, 34] width 48 height 48
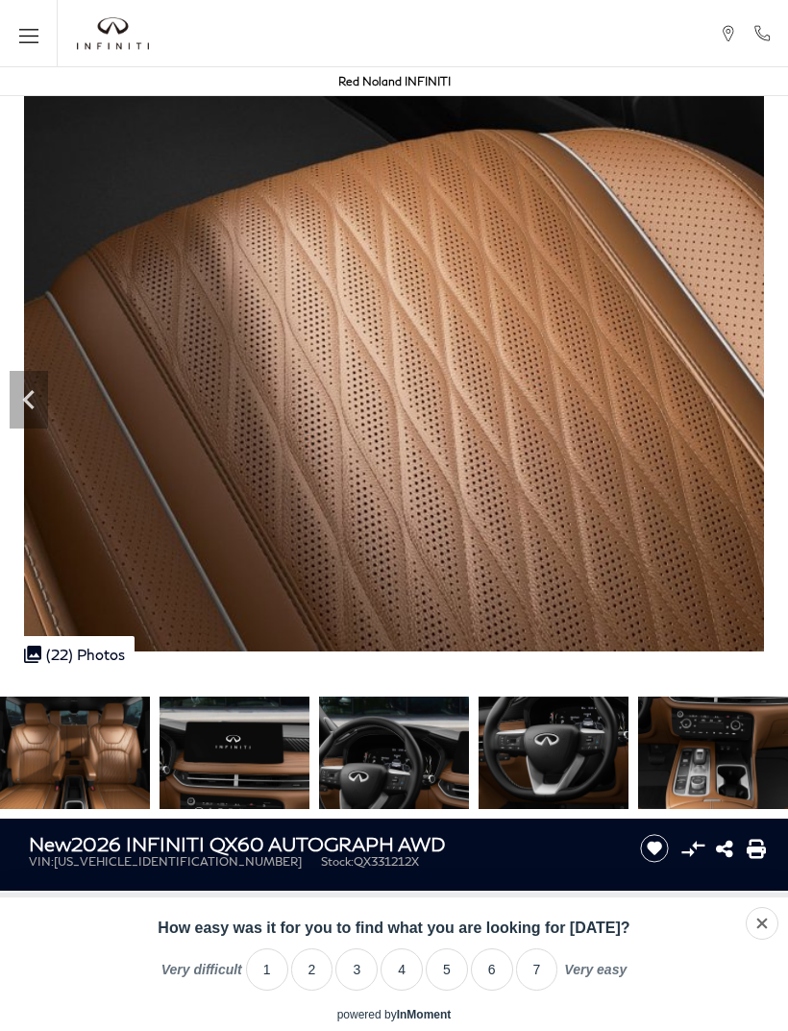
click at [628, 684] on img at bounding box center [553, 753] width 150 height 112
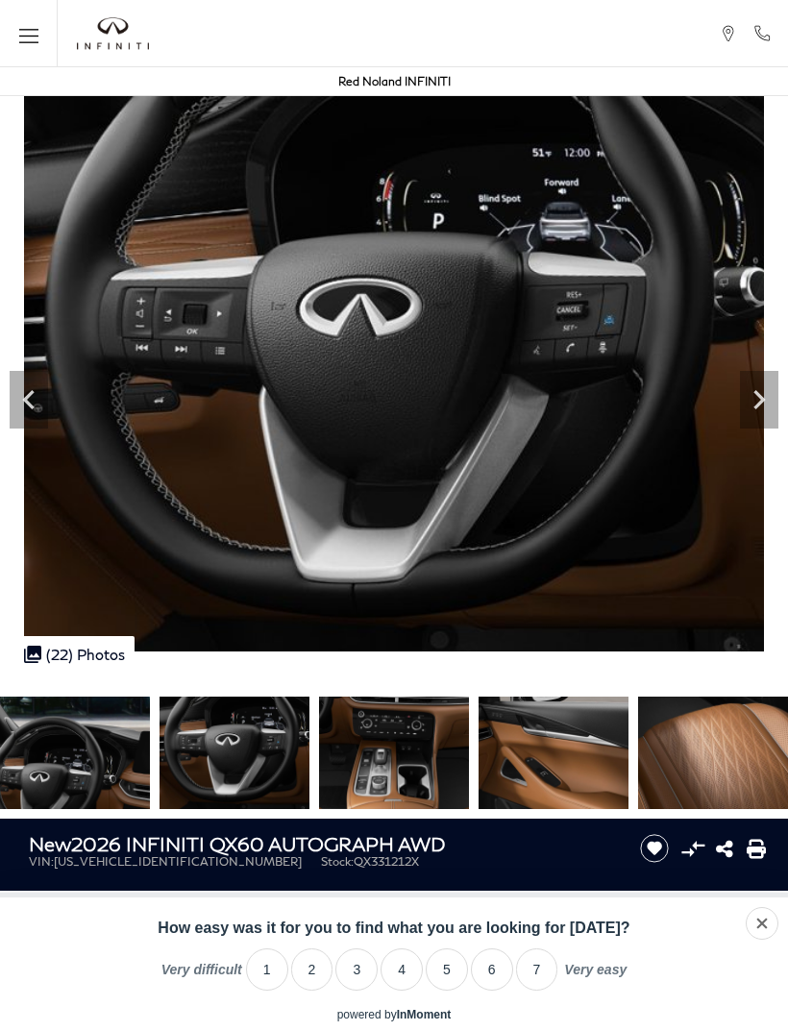
click at [743, 405] on icon "Next" at bounding box center [759, 399] width 38 height 38
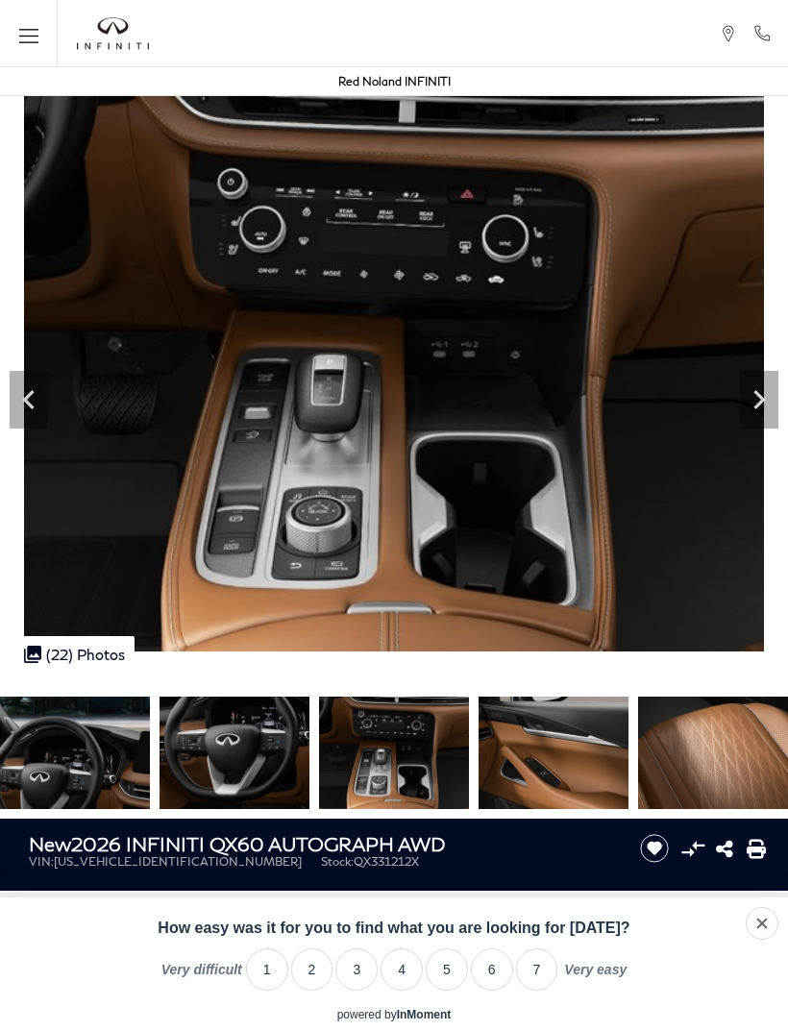
click at [777, 397] on icon "Next" at bounding box center [759, 399] width 38 height 38
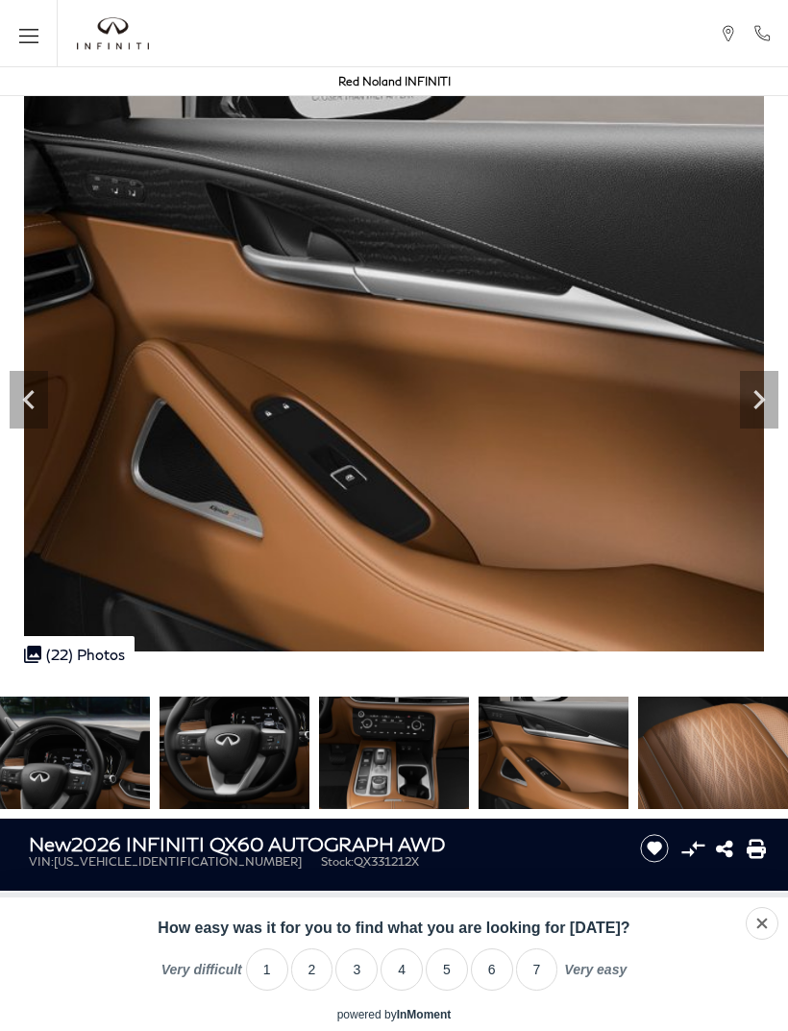
click at [766, 402] on icon "Next" at bounding box center [759, 399] width 38 height 38
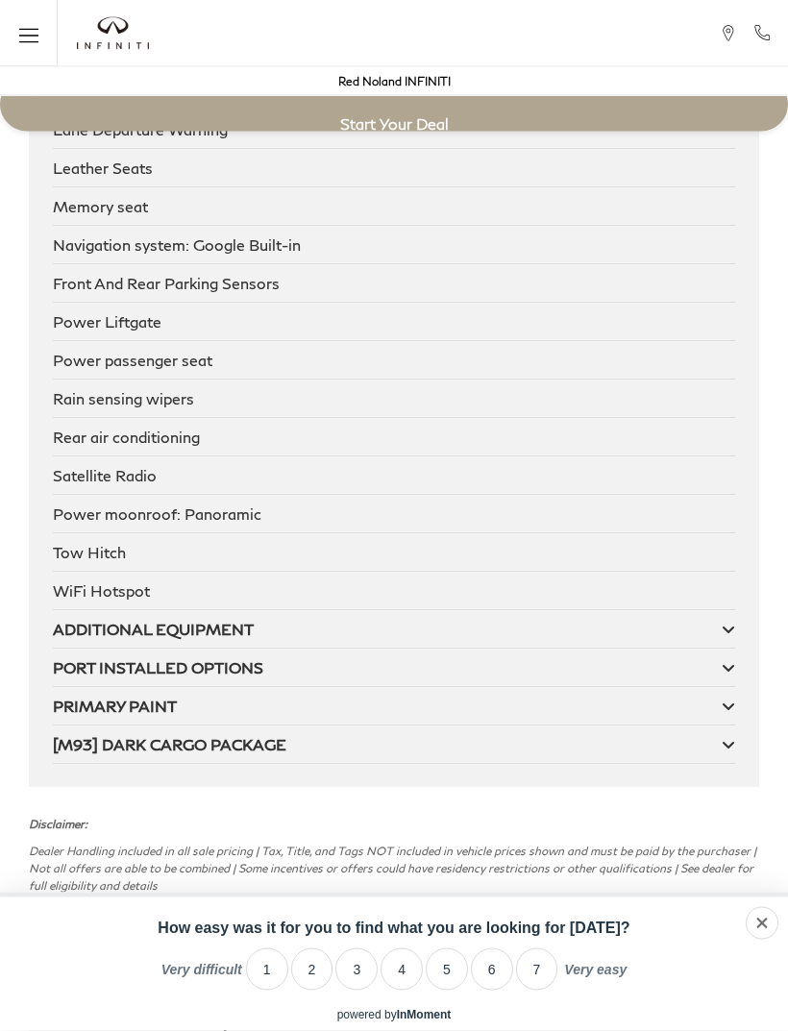
scroll to position [5419, 0]
click at [542, 638] on div "ADDITIONAL EQUIPMENT" at bounding box center [388, 629] width 670 height 18
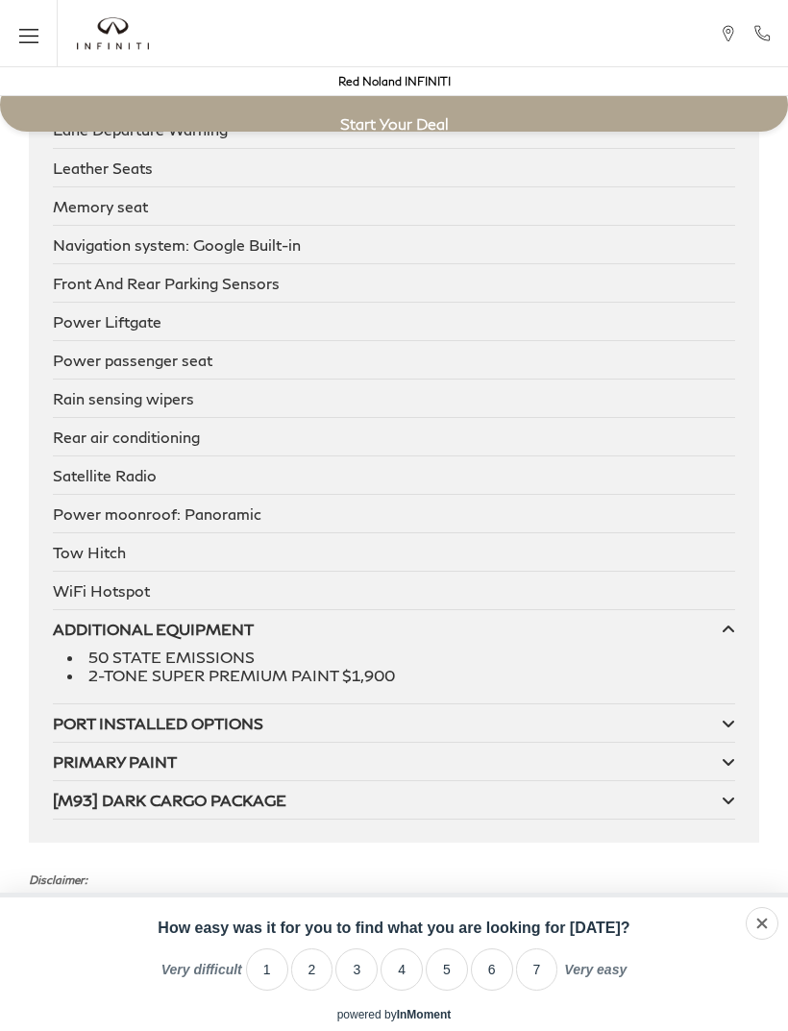
click at [696, 684] on div "PORT INSTALLED OPTIONS" at bounding box center [388, 723] width 670 height 18
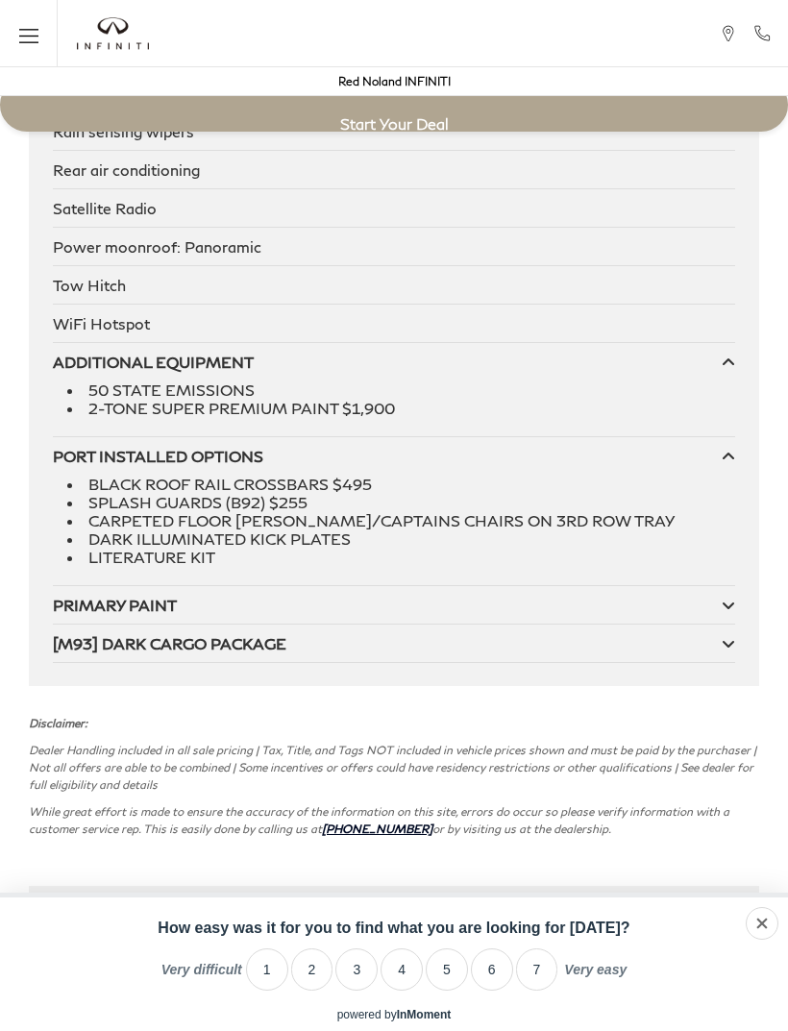
scroll to position [5691, 0]
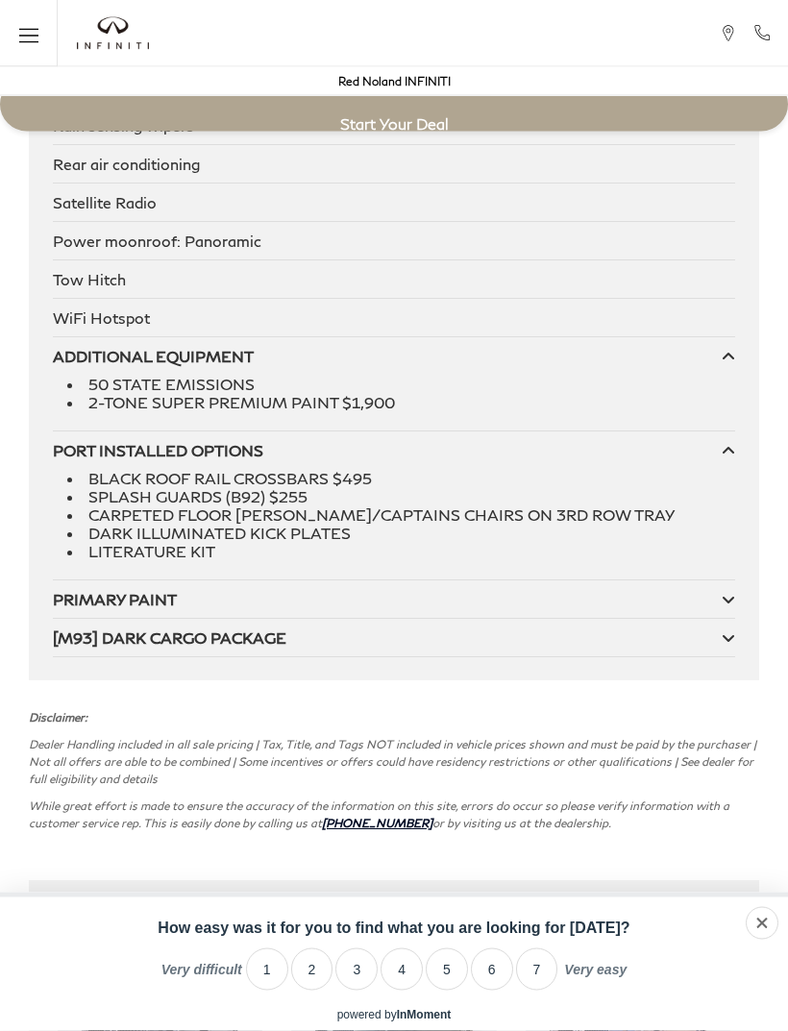
click at [710, 648] on div "[M93] DARK CARGO PACKAGE" at bounding box center [388, 638] width 670 height 18
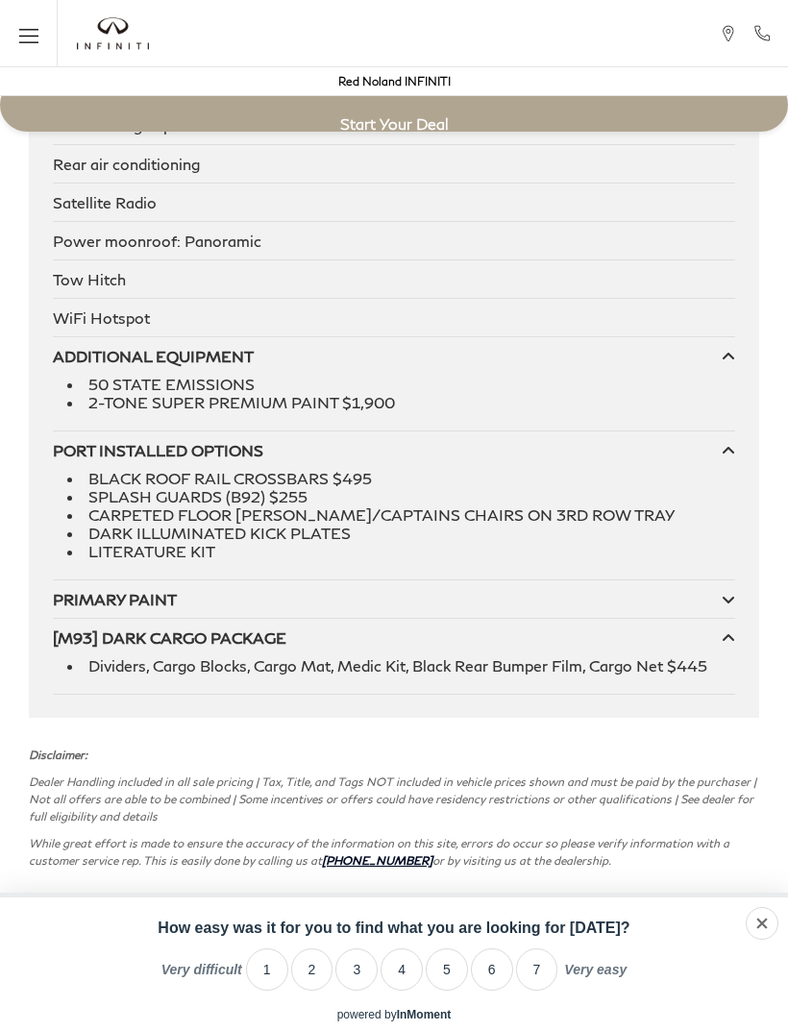
click at [728, 607] on icon at bounding box center [728, 599] width 13 height 15
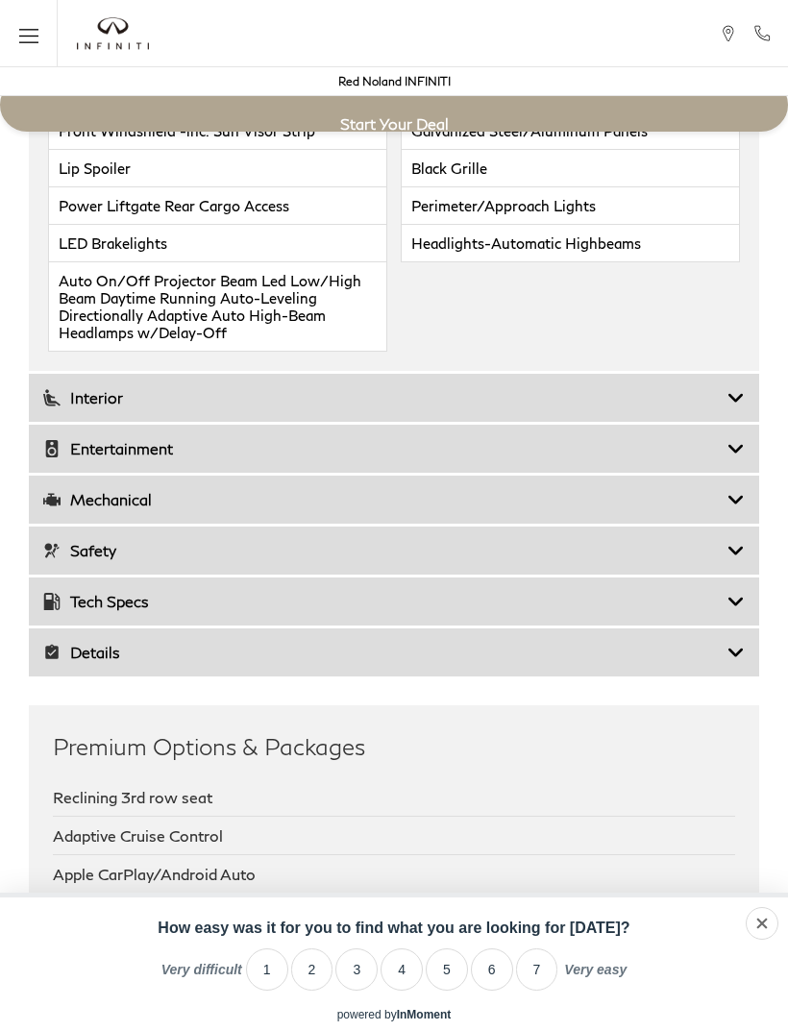
scroll to position [4253, 0]
click at [432, 474] on div "Entertainment" at bounding box center [394, 450] width 730 height 48
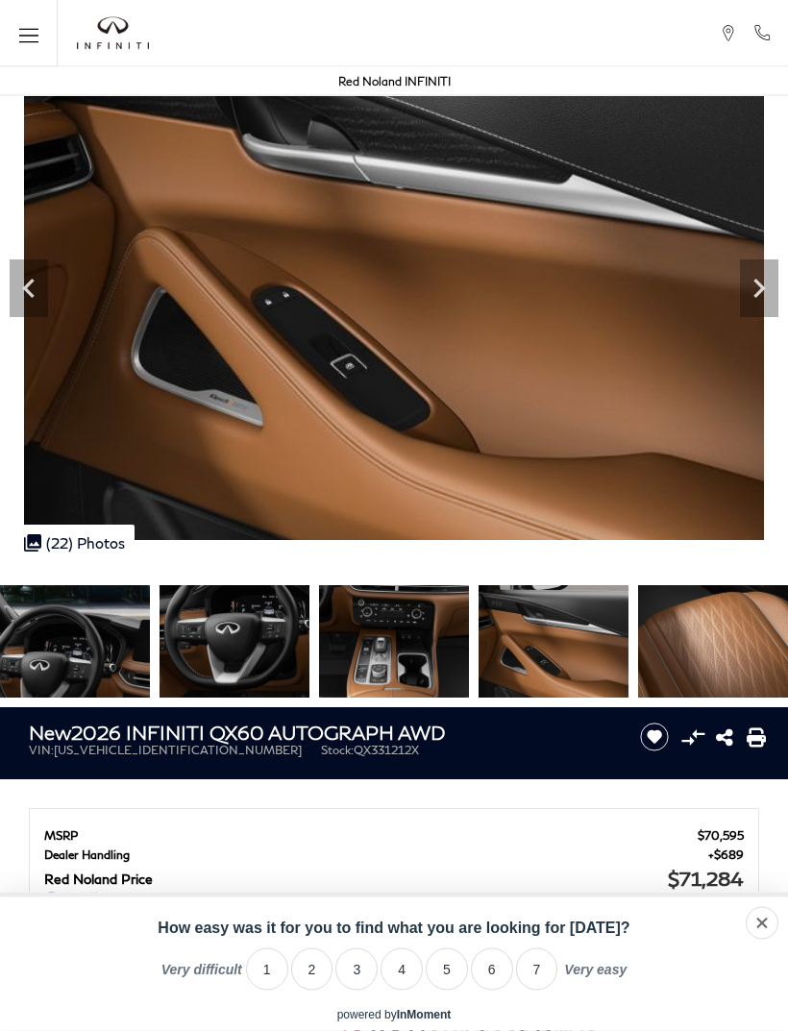
scroll to position [102, 0]
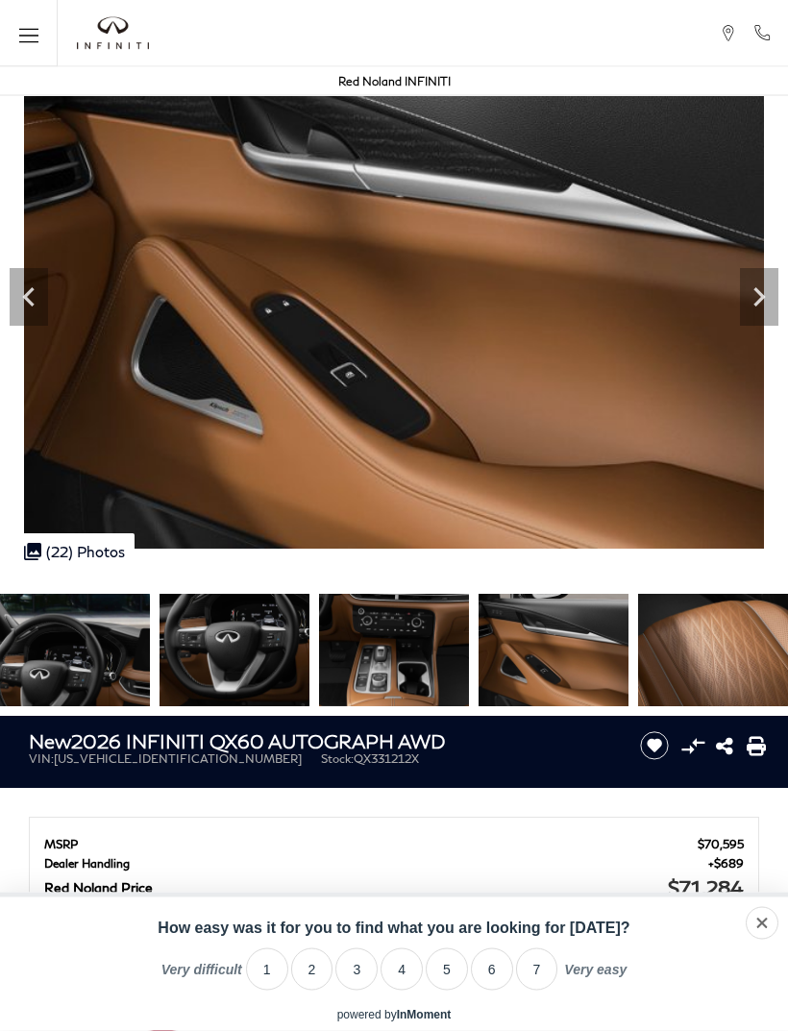
click at [409, 625] on img at bounding box center [394, 651] width 150 height 112
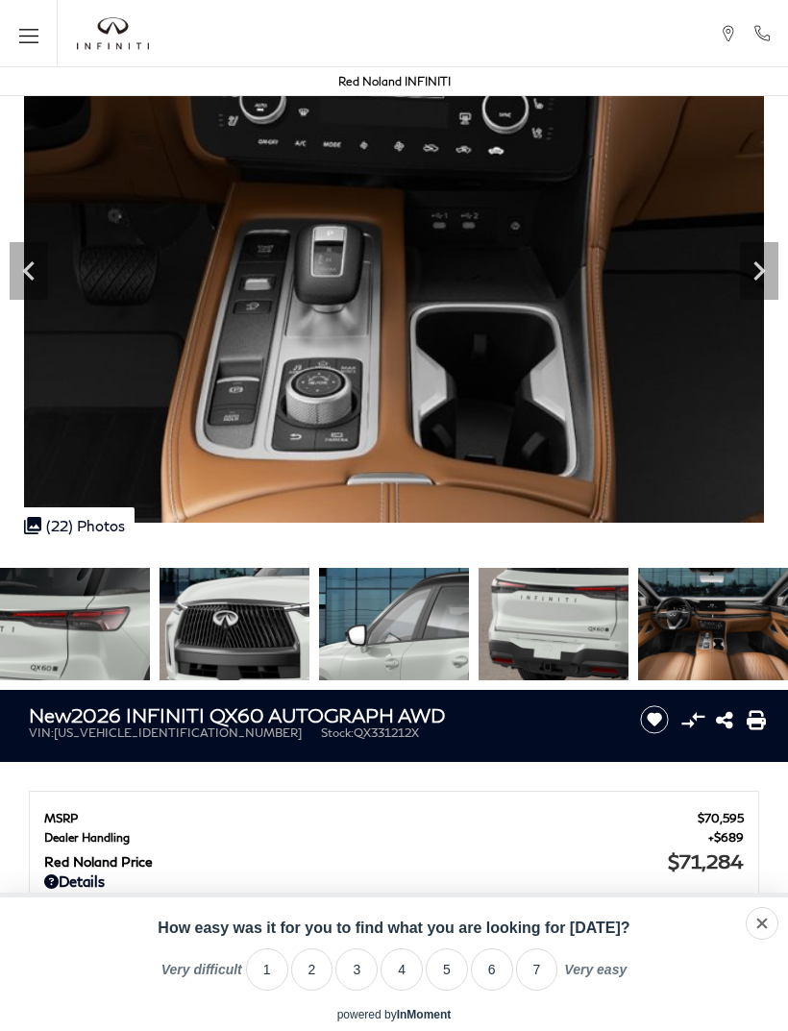
scroll to position [128, 0]
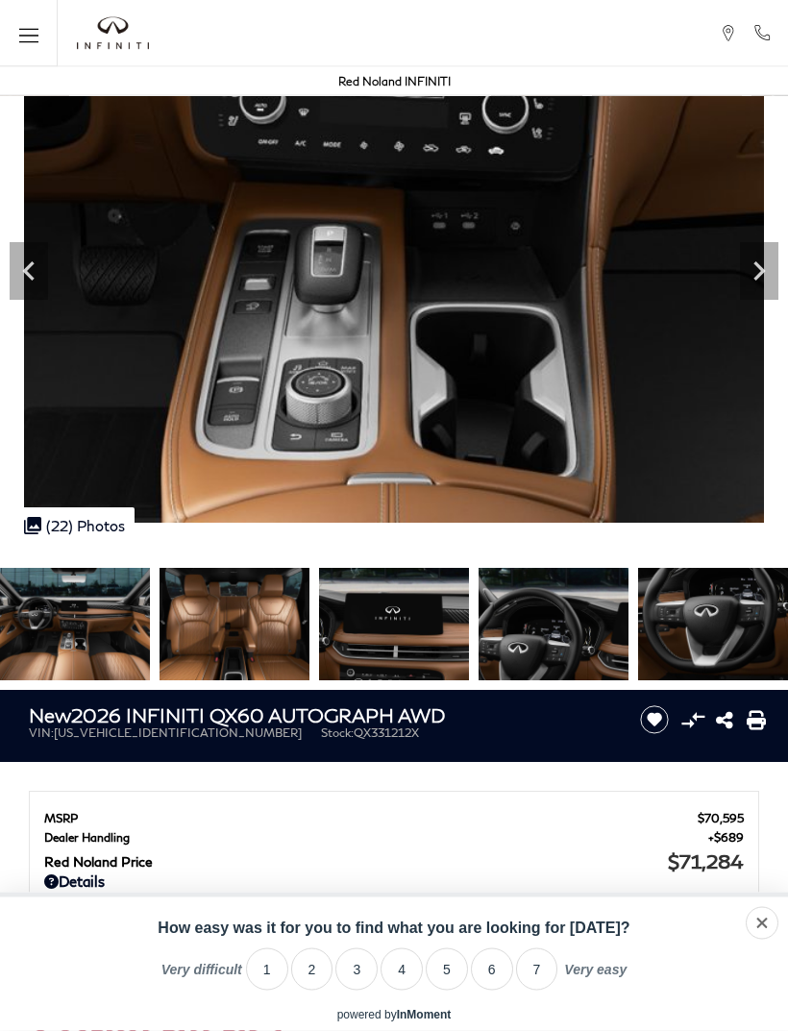
click at [628, 620] on img at bounding box center [553, 625] width 150 height 112
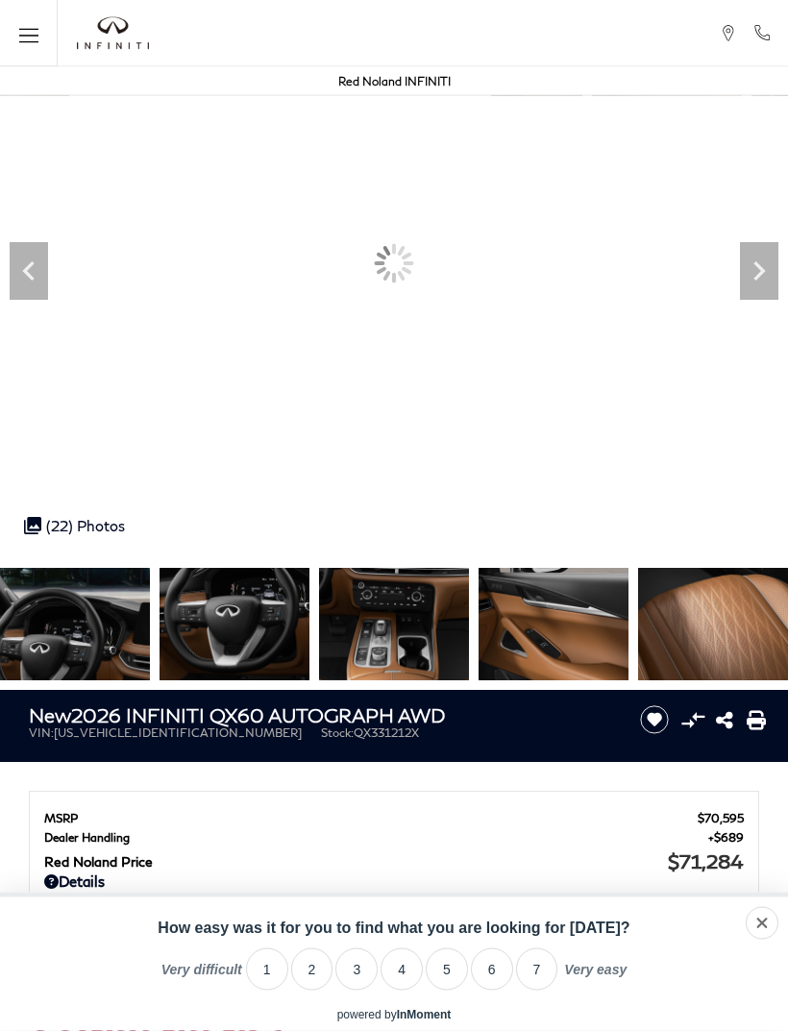
scroll to position [129, 0]
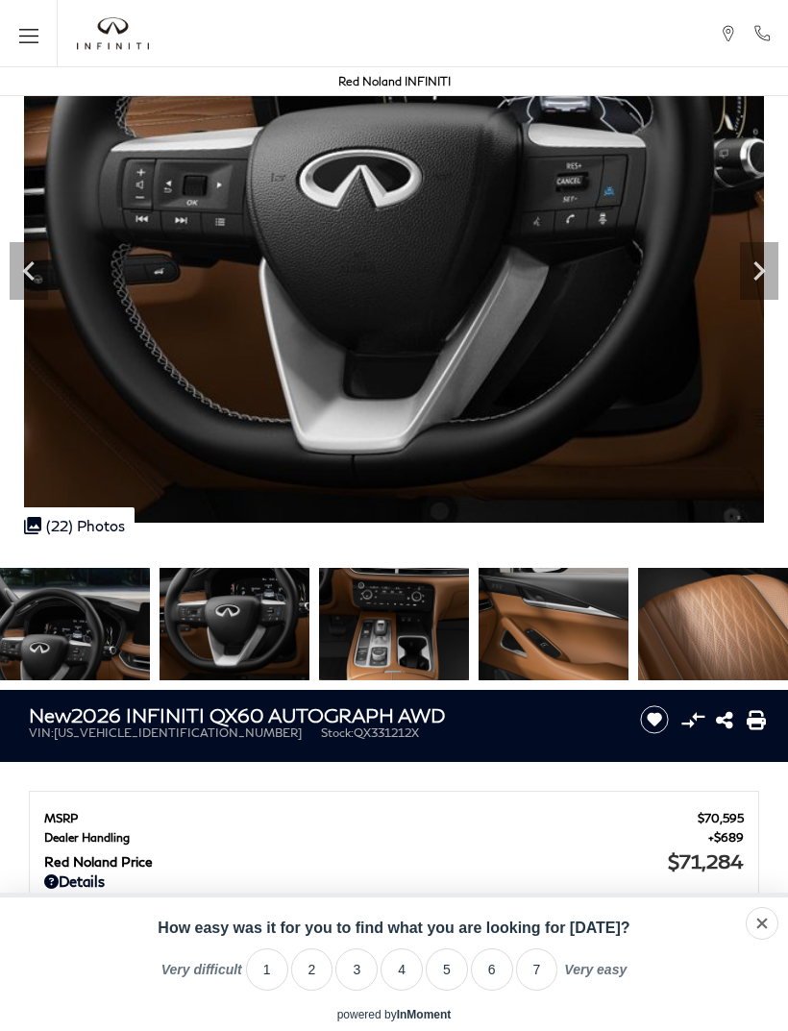
click at [761, 256] on icon "Next" at bounding box center [759, 271] width 38 height 38
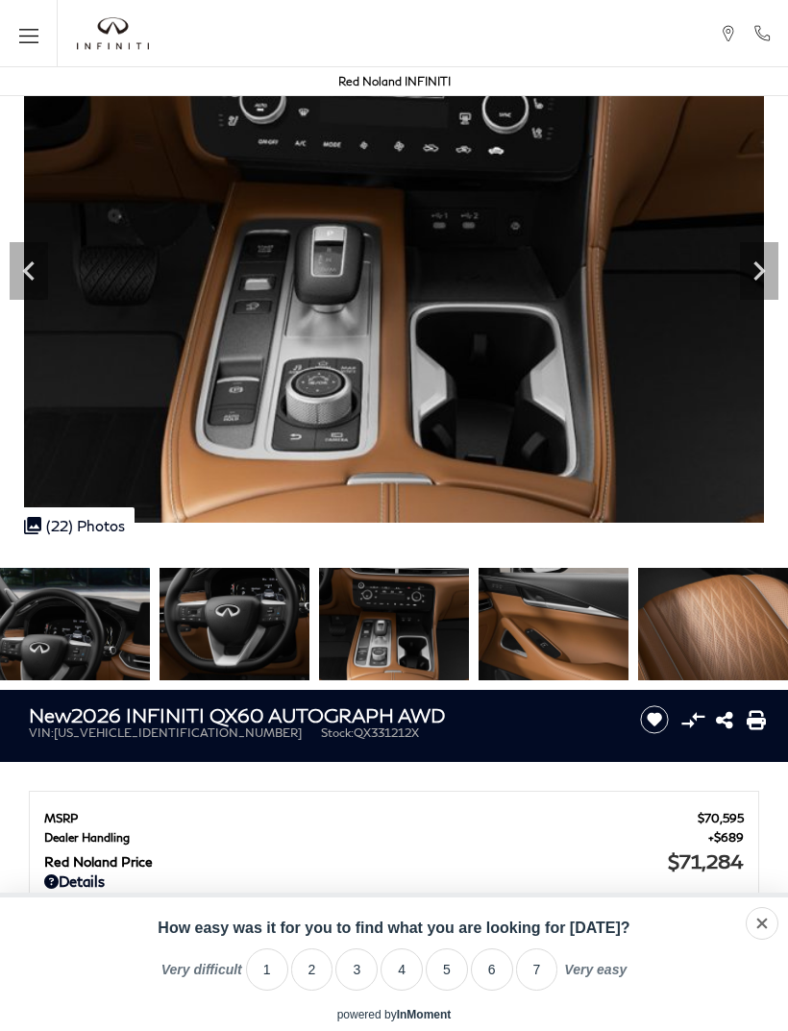
click at [760, 260] on icon "Next" at bounding box center [759, 271] width 38 height 38
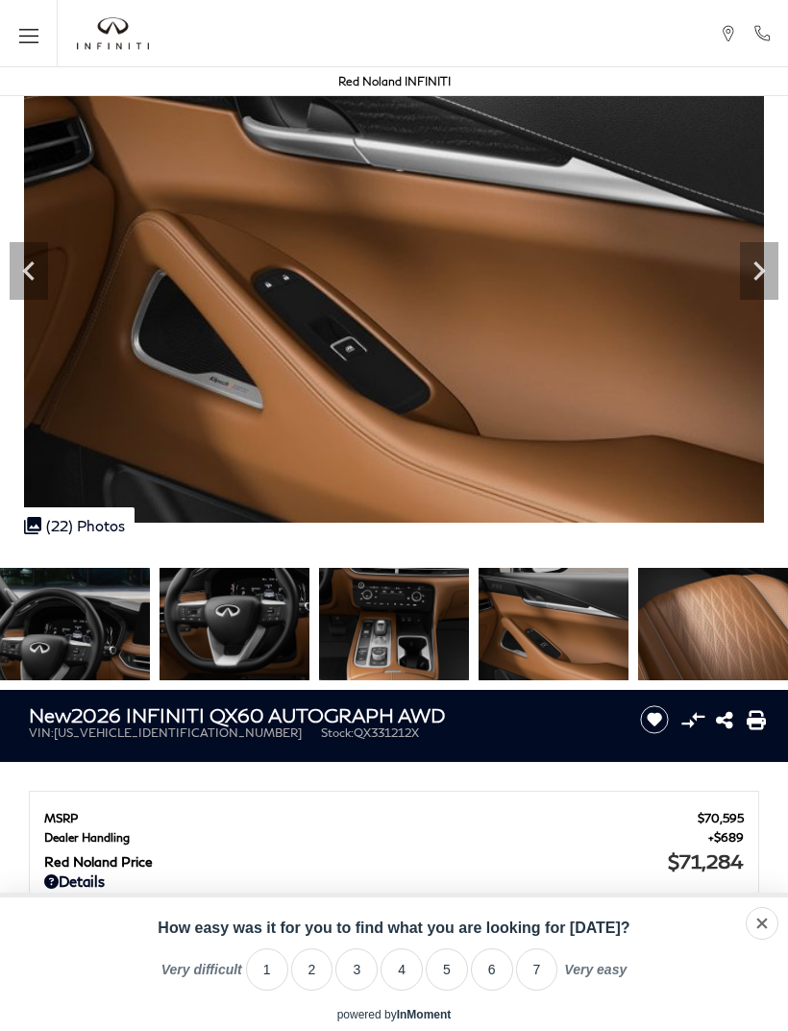
click at [776, 263] on icon "Next" at bounding box center [759, 271] width 38 height 38
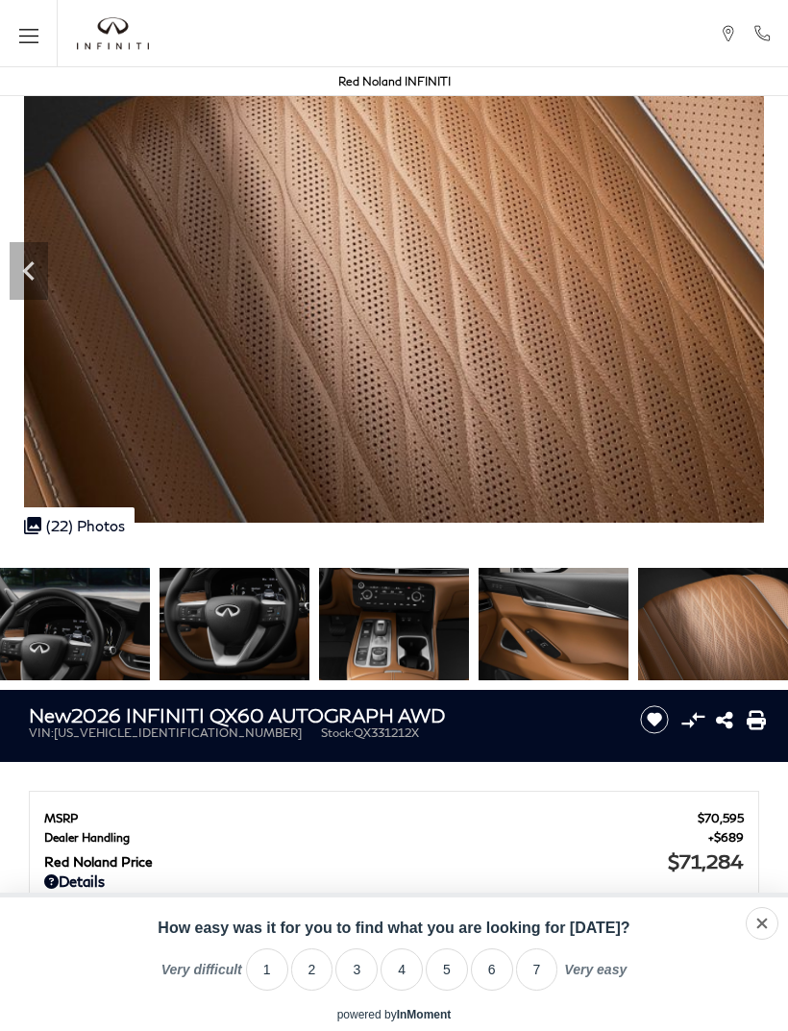
click at [780, 260] on img at bounding box center [394, 244] width 788 height 555
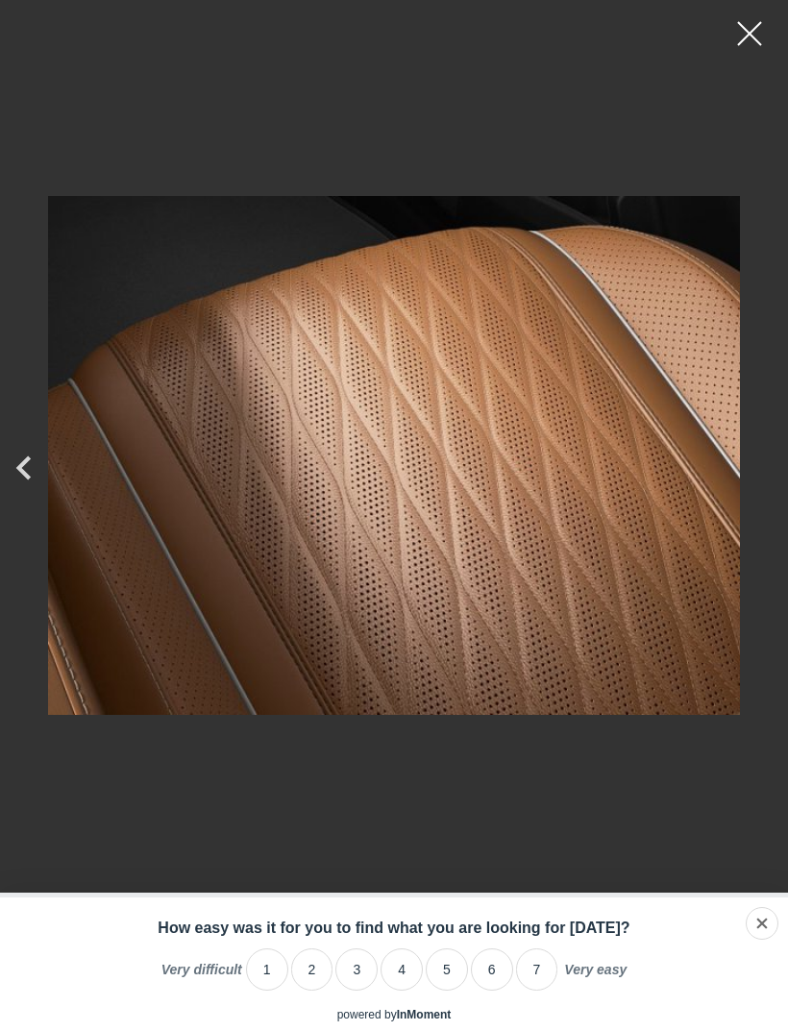
click at [736, 10] on div at bounding box center [749, 34] width 48 height 48
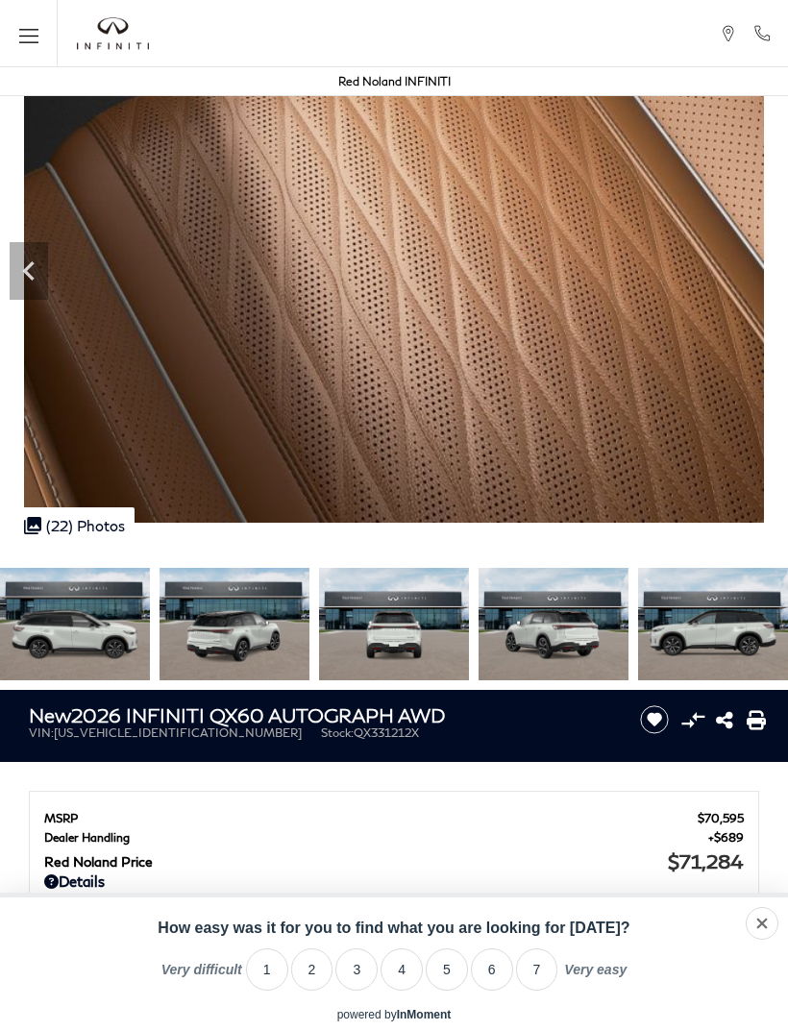
click at [309, 634] on img at bounding box center [234, 624] width 150 height 112
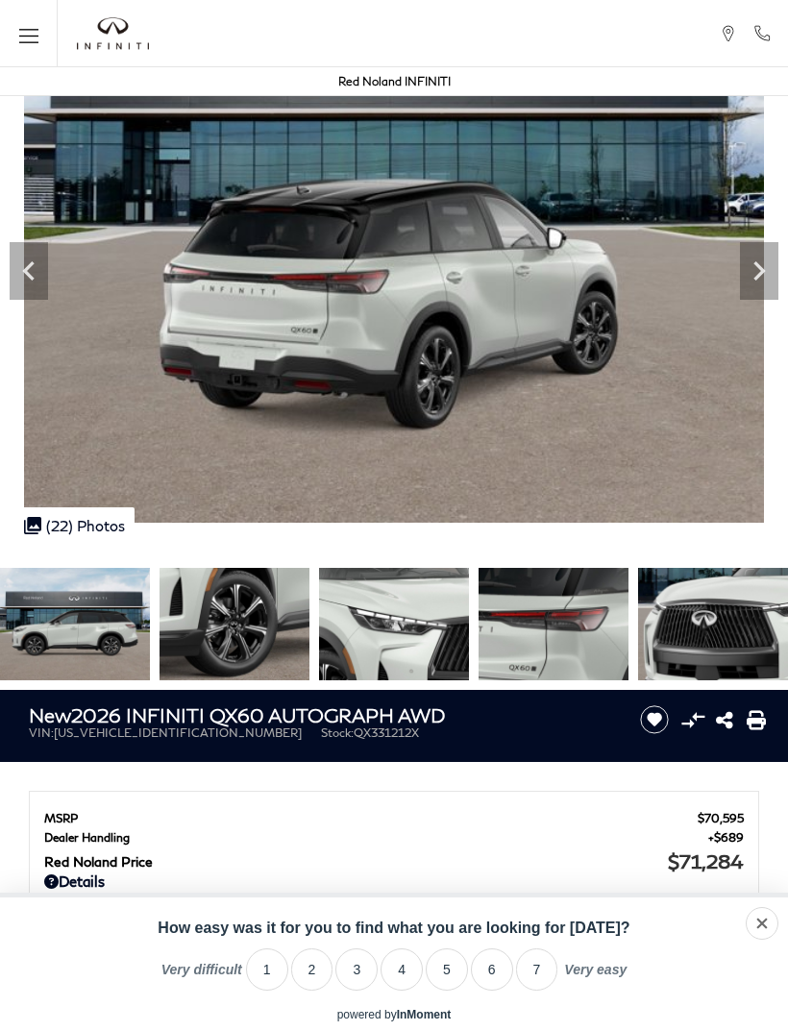
click at [309, 632] on img at bounding box center [234, 624] width 150 height 112
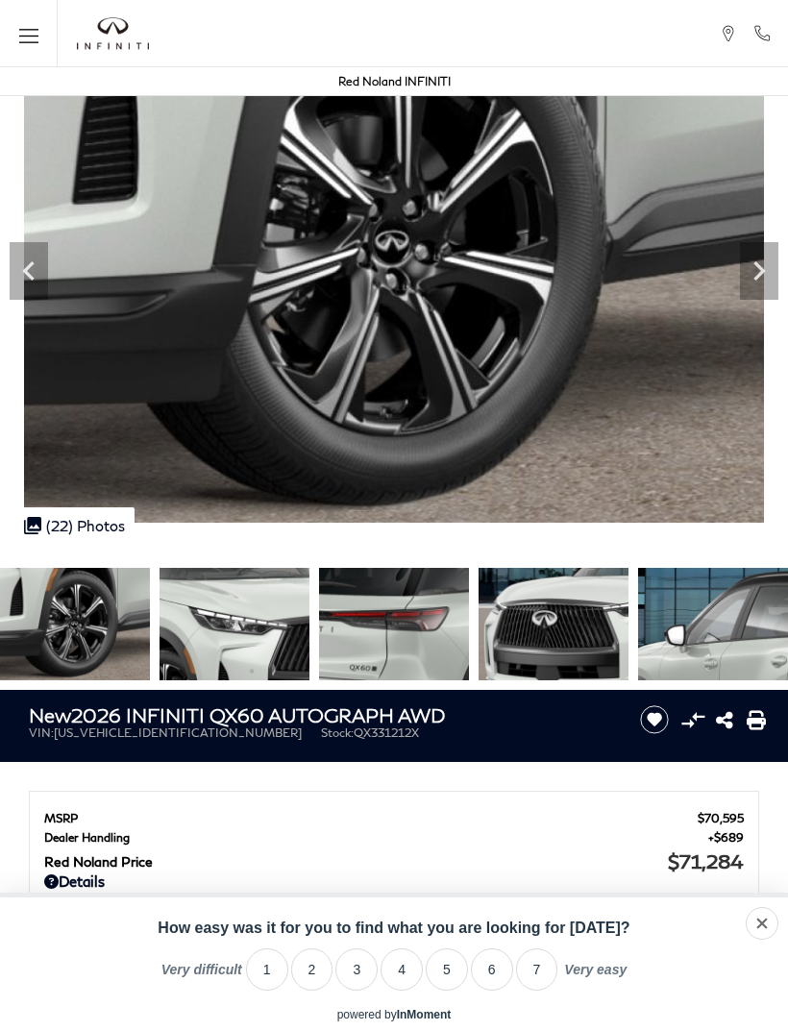
click at [752, 262] on icon "Next" at bounding box center [759, 271] width 38 height 38
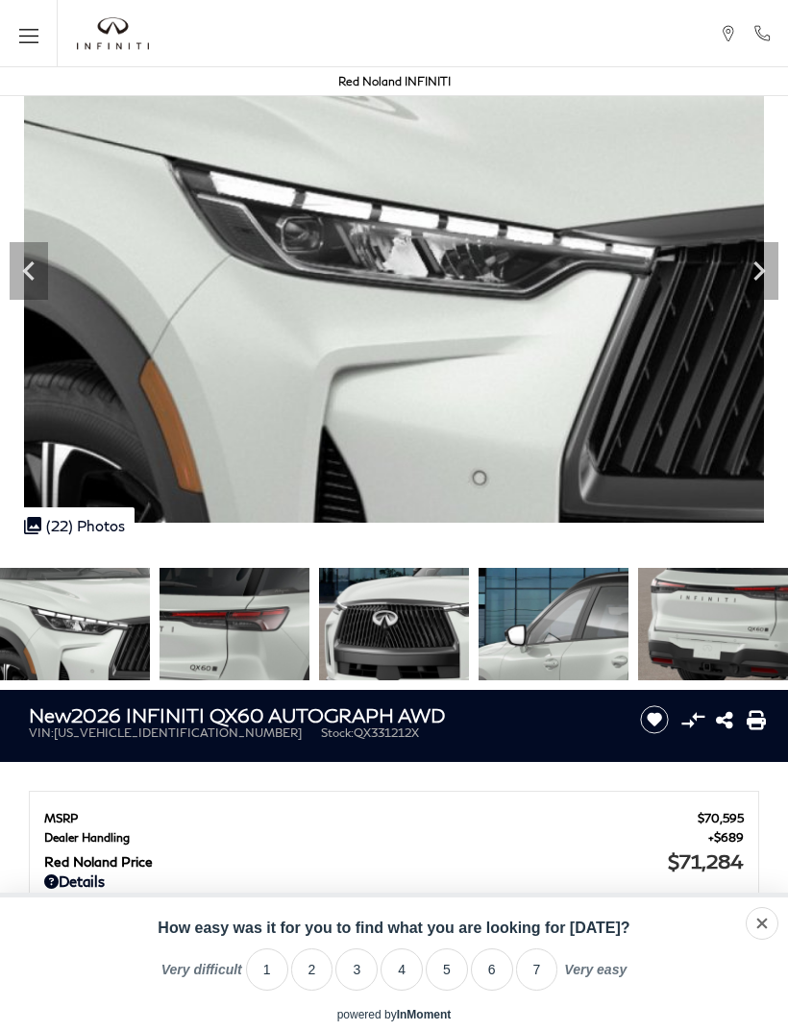
click at [762, 266] on icon "Next" at bounding box center [759, 271] width 38 height 38
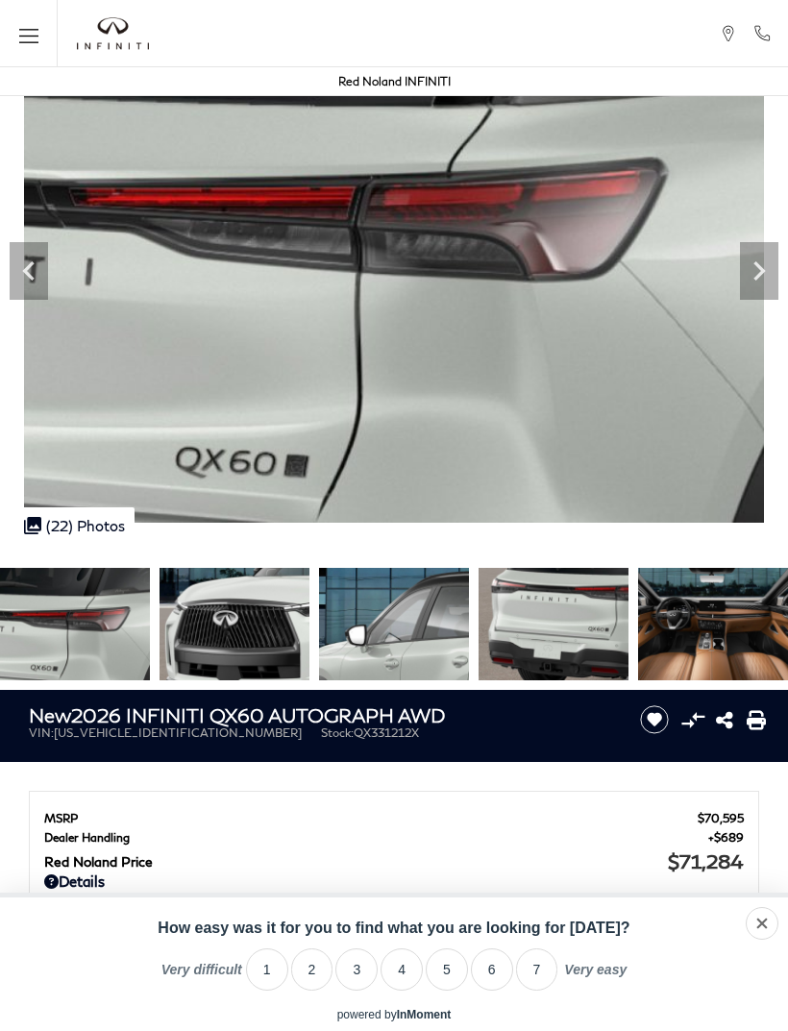
click at [779, 251] on img at bounding box center [394, 244] width 788 height 555
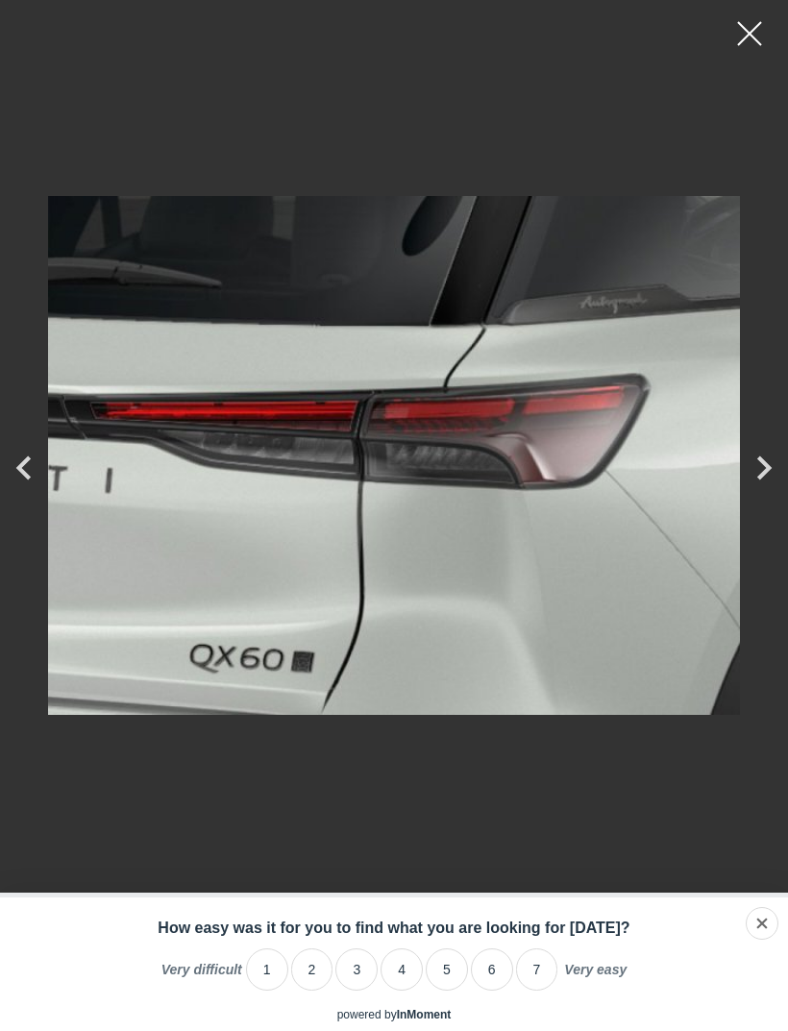
click at [766, 456] on icon "Next" at bounding box center [764, 468] width 48 height 48
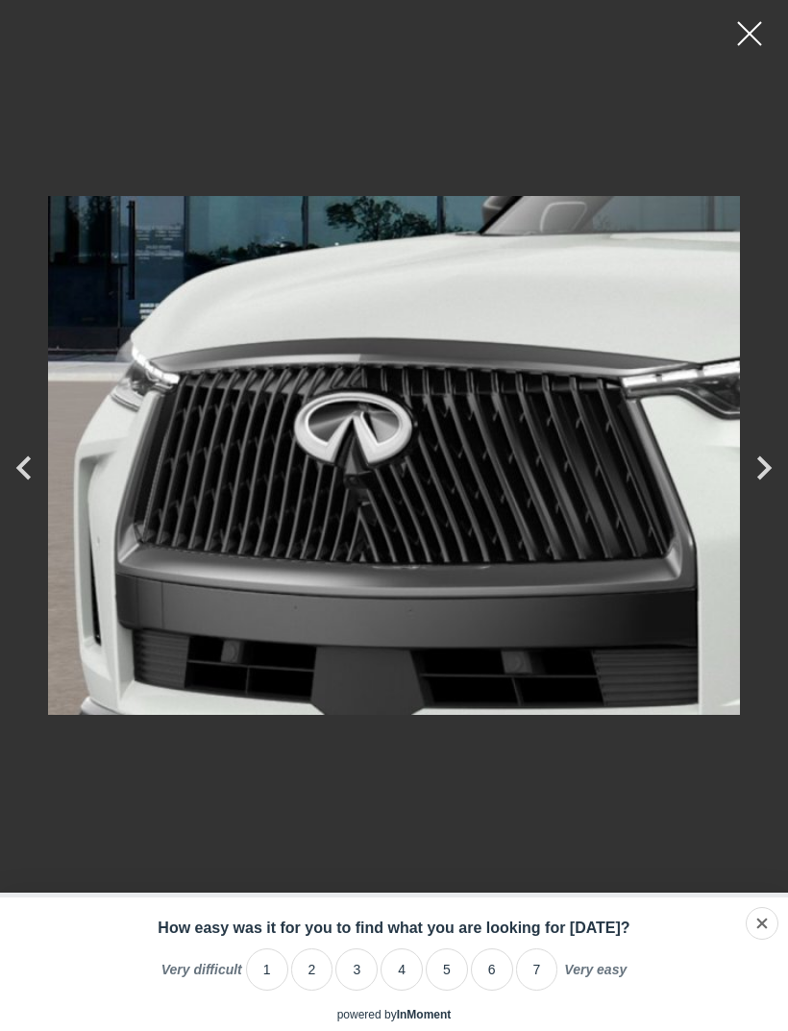
click at [749, 14] on div at bounding box center [749, 34] width 48 height 48
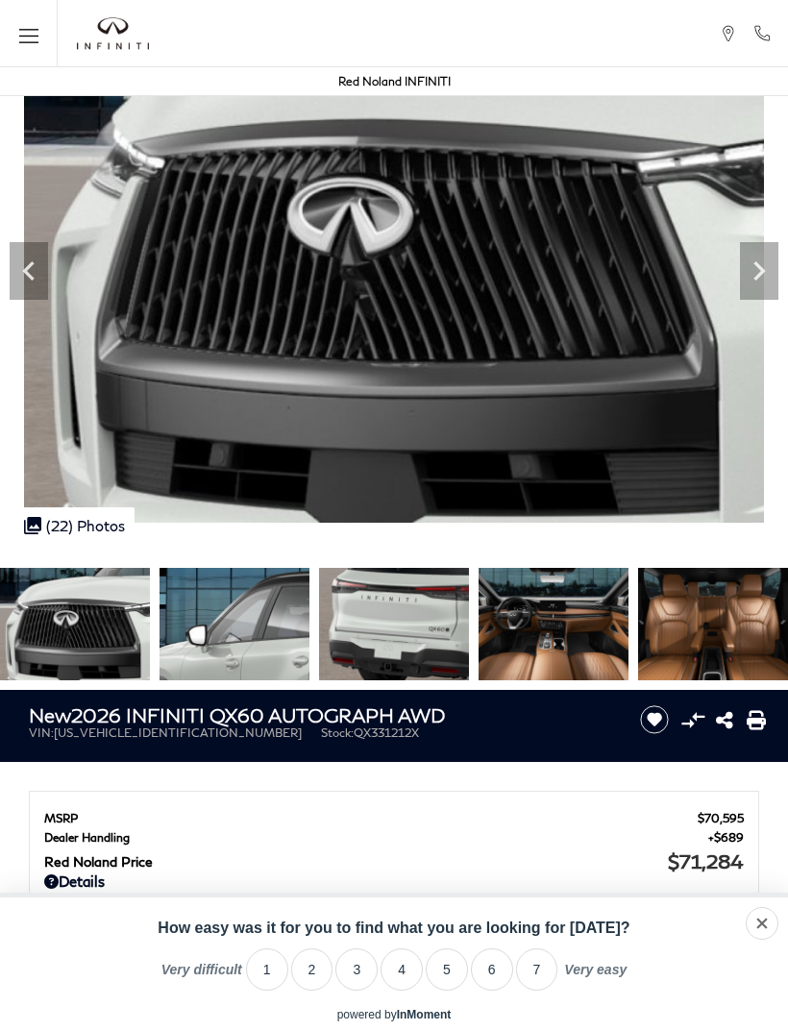
click at [38, 33] on button "Menu" at bounding box center [29, 33] width 58 height 67
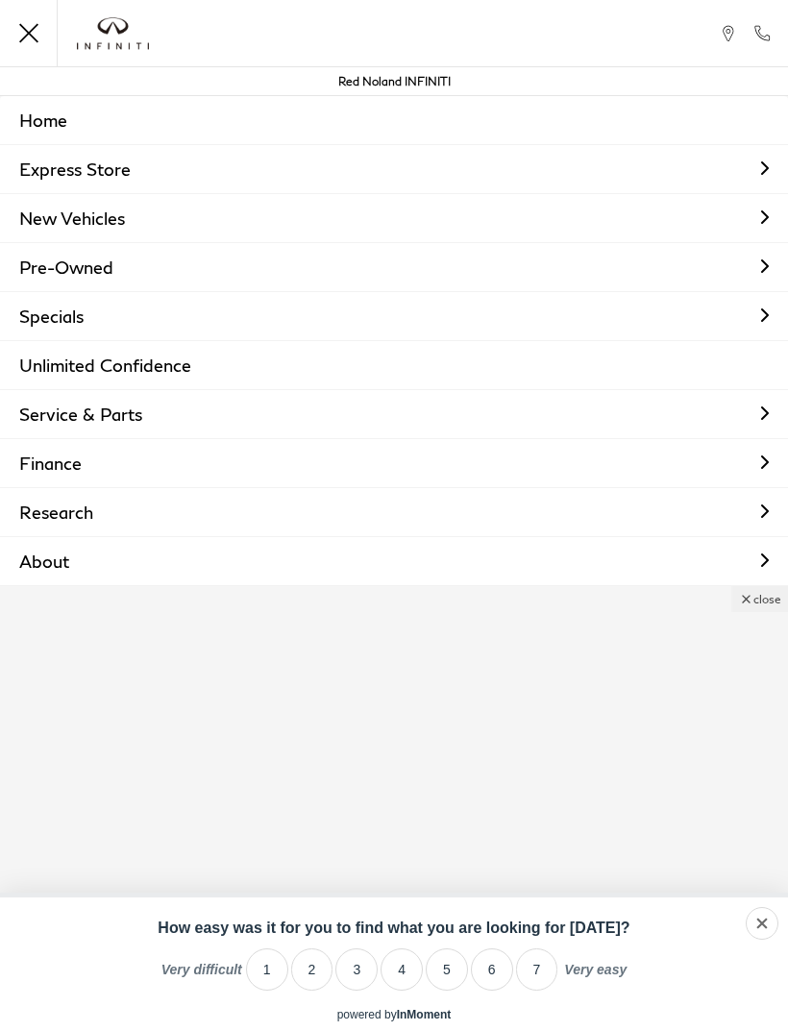
click at [132, 212] on link "New Vehicles" at bounding box center [394, 218] width 788 height 48
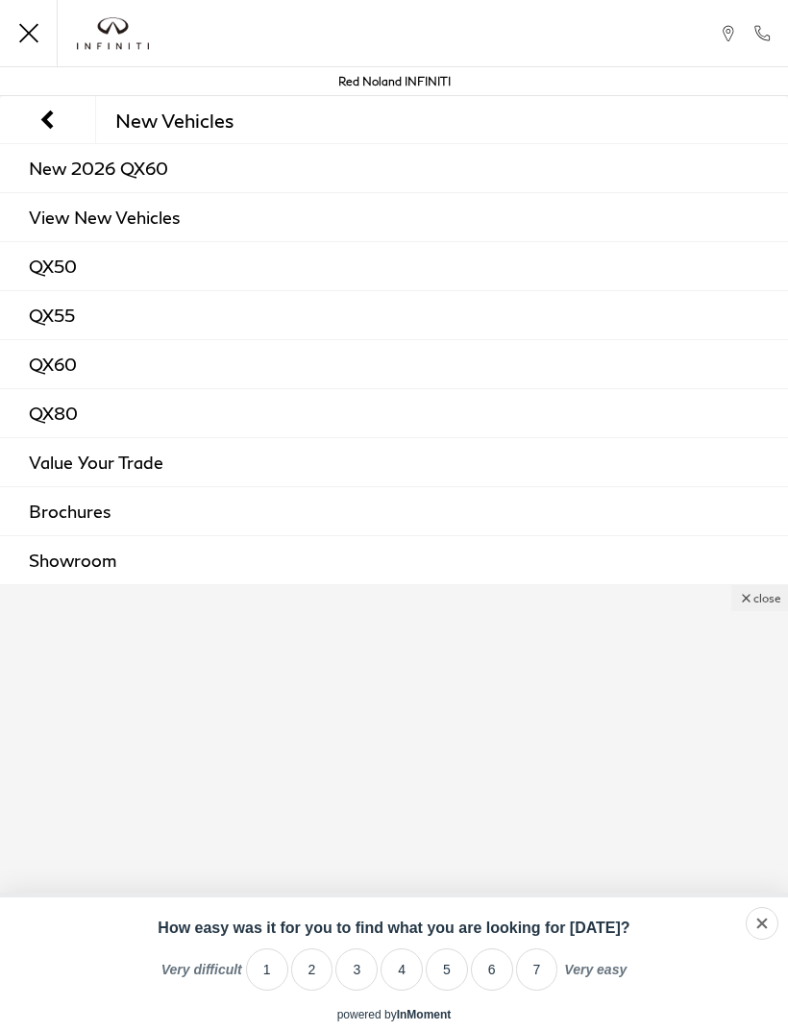
click at [87, 359] on link "QX60" at bounding box center [394, 364] width 788 height 48
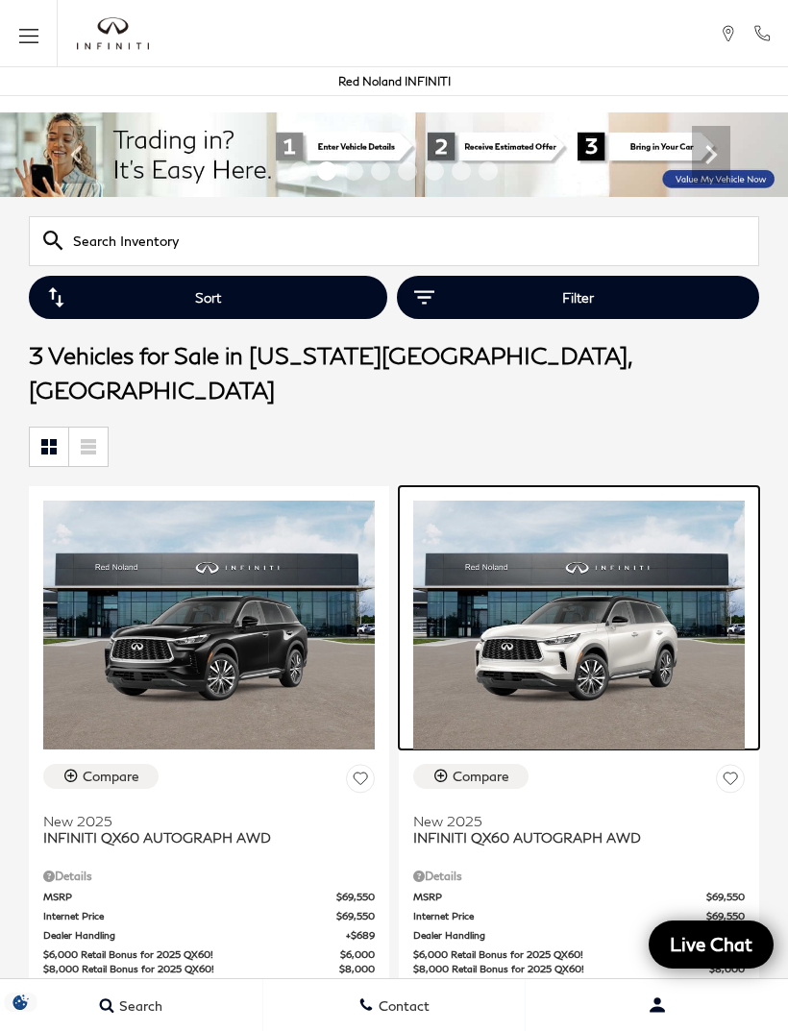
click at [550, 616] on img at bounding box center [578, 625] width 331 height 249
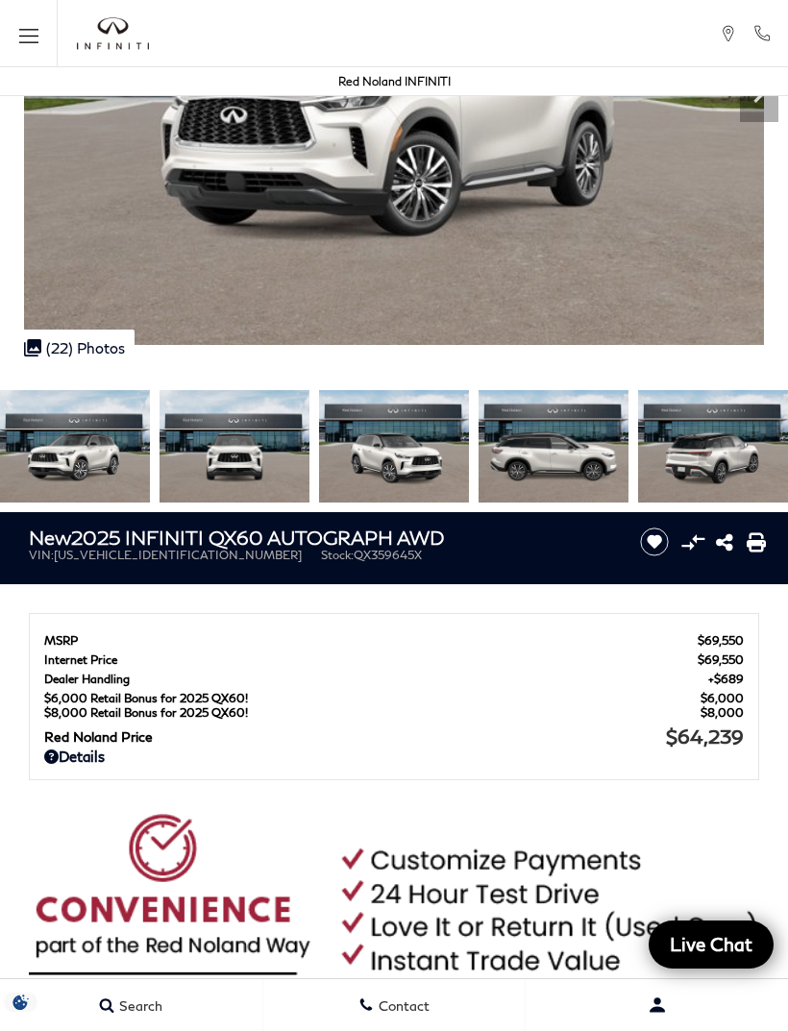
click at [319, 503] on img at bounding box center [394, 446] width 150 height 112
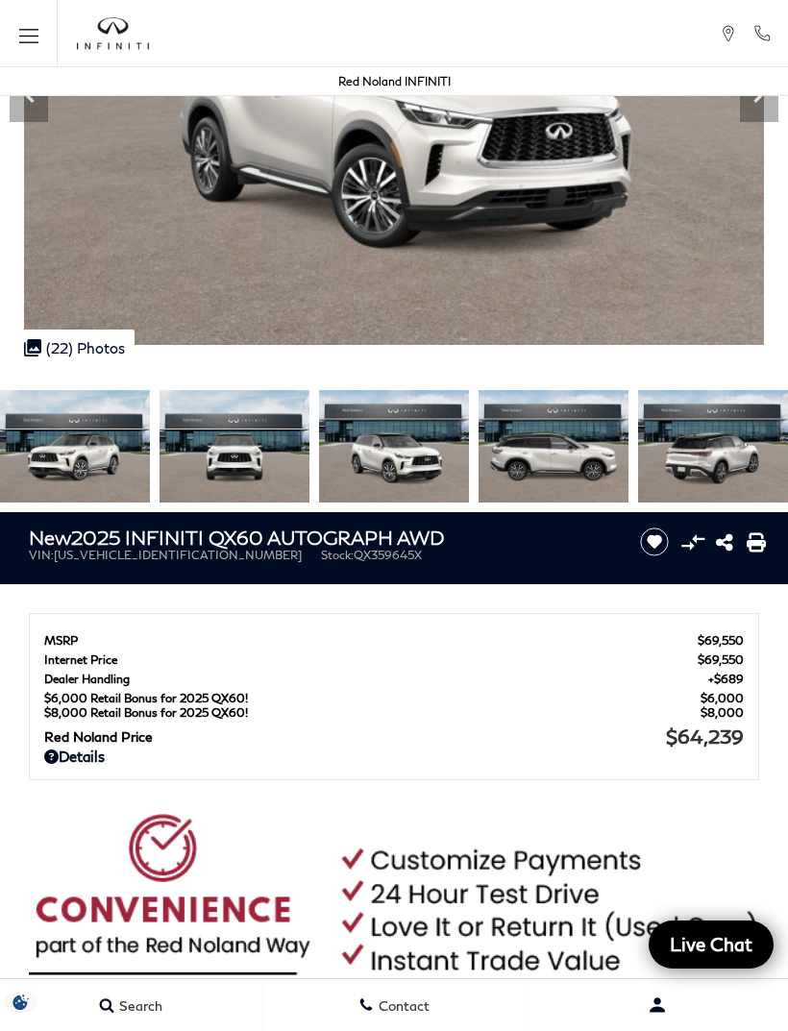
click at [319, 503] on img at bounding box center [394, 446] width 150 height 112
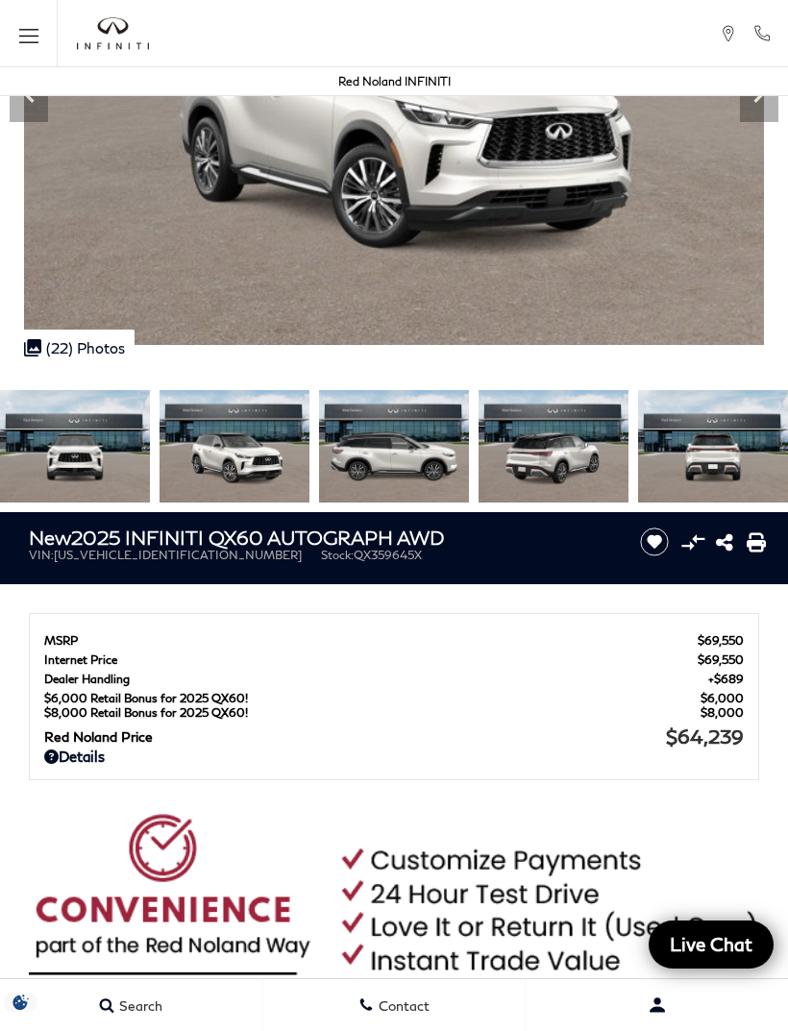
click at [248, 503] on img at bounding box center [234, 446] width 150 height 112
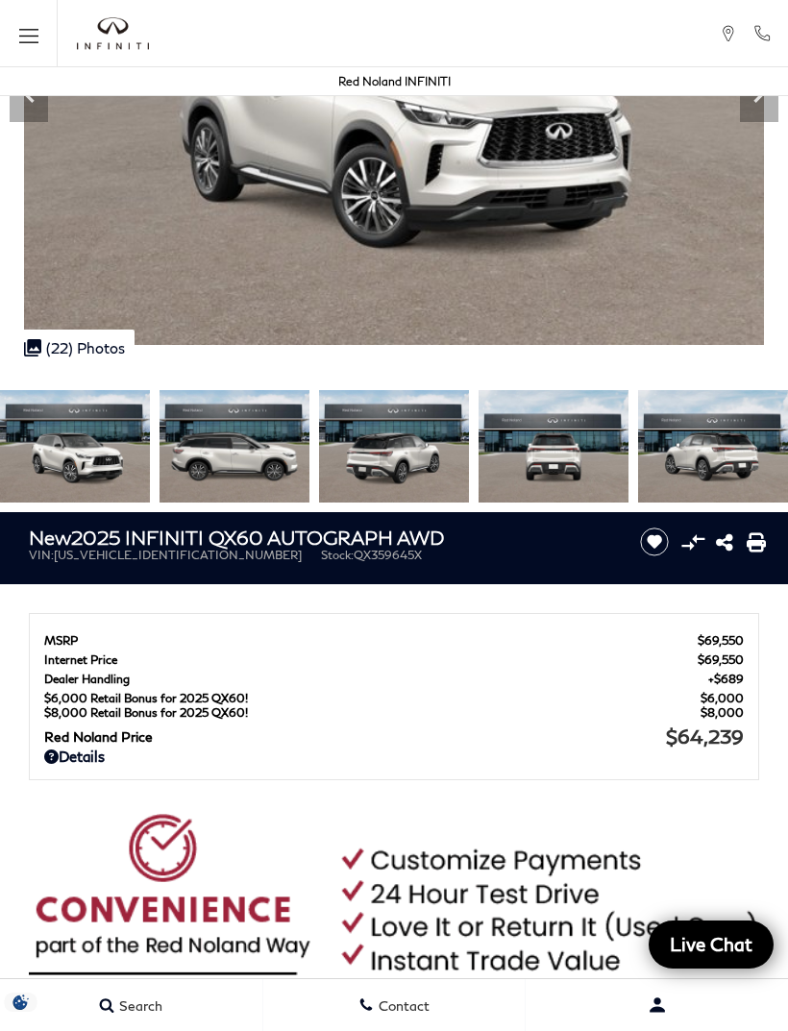
scroll to position [3, 0]
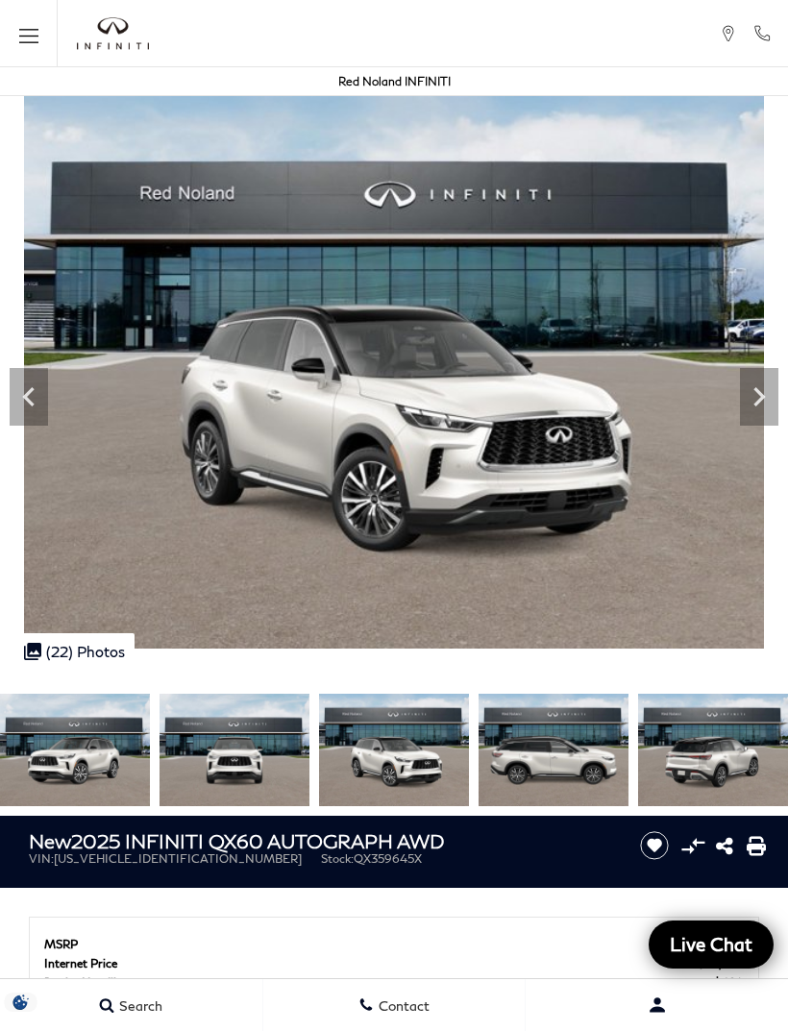
click at [87, 756] on img at bounding box center [75, 750] width 150 height 112
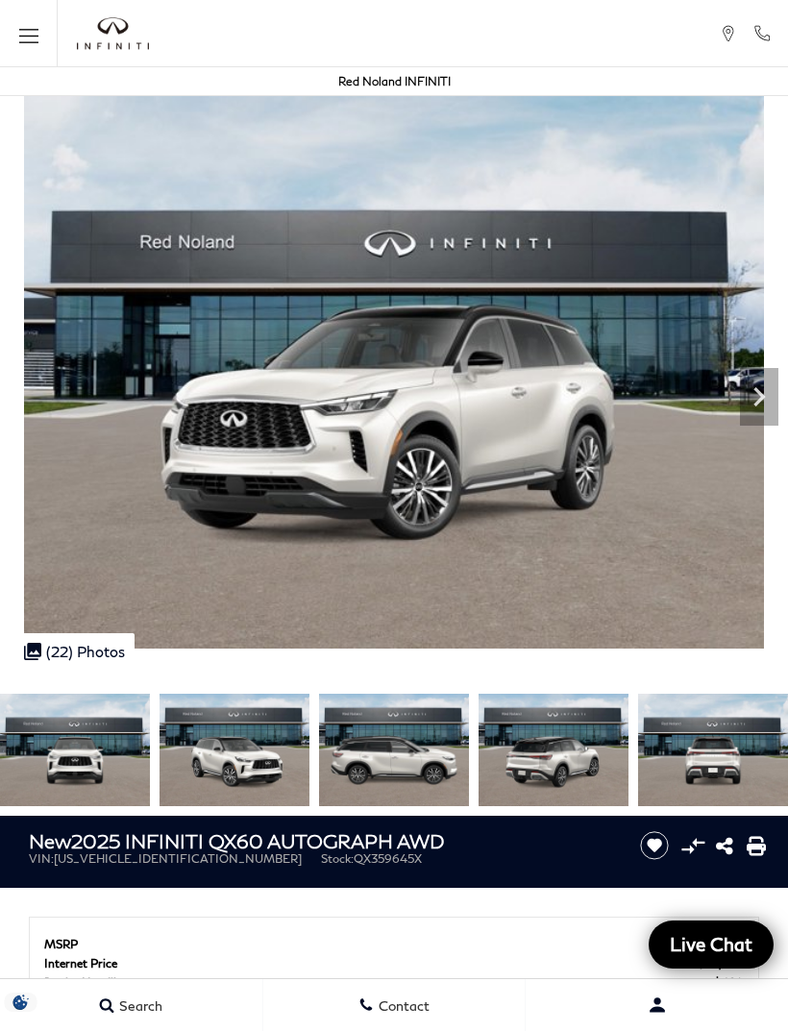
click at [250, 766] on img at bounding box center [234, 750] width 150 height 112
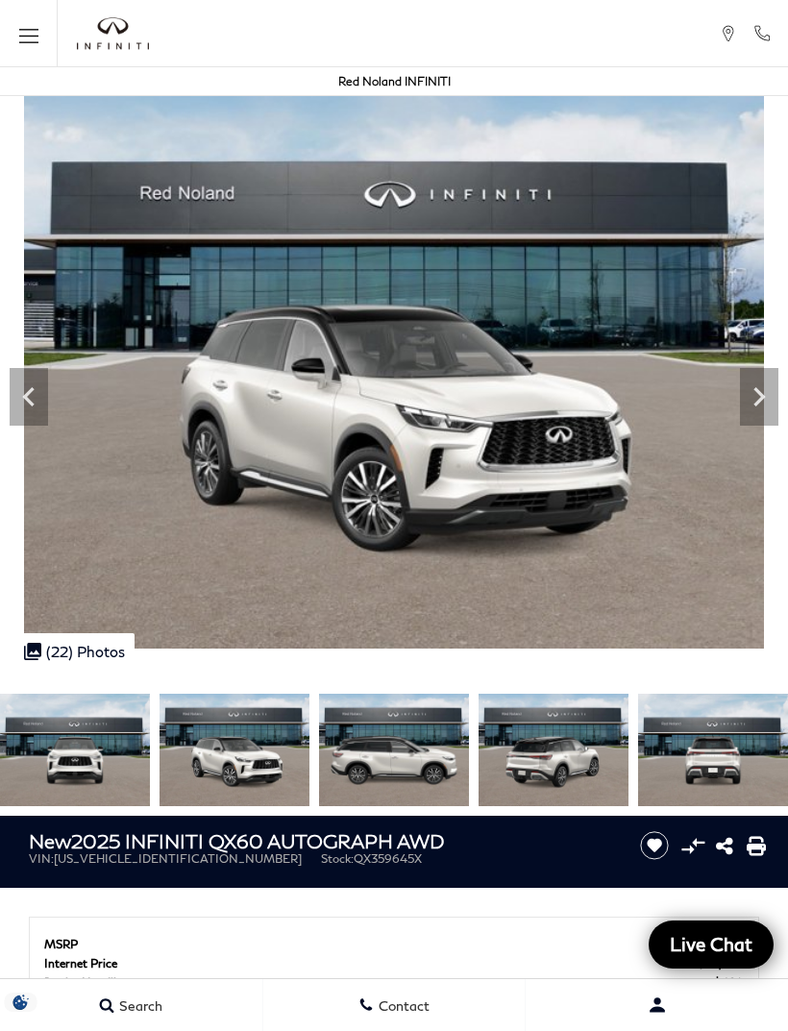
click at [239, 752] on img at bounding box center [234, 750] width 150 height 112
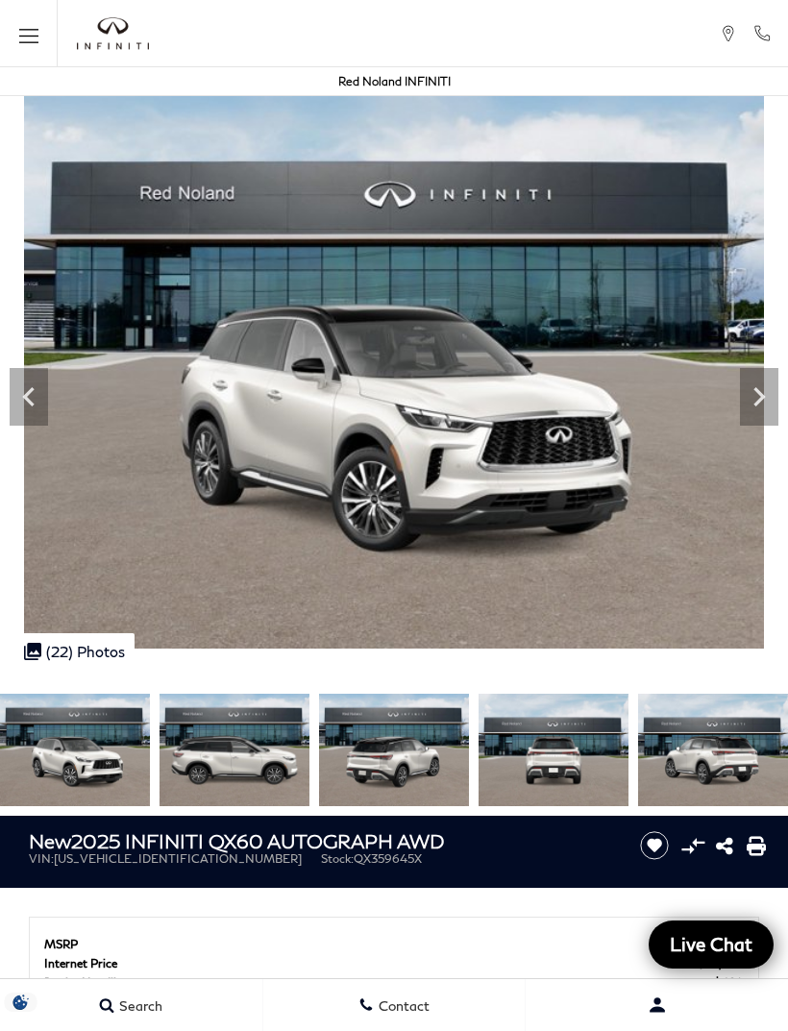
click at [777, 382] on icon "Next" at bounding box center [759, 397] width 38 height 38
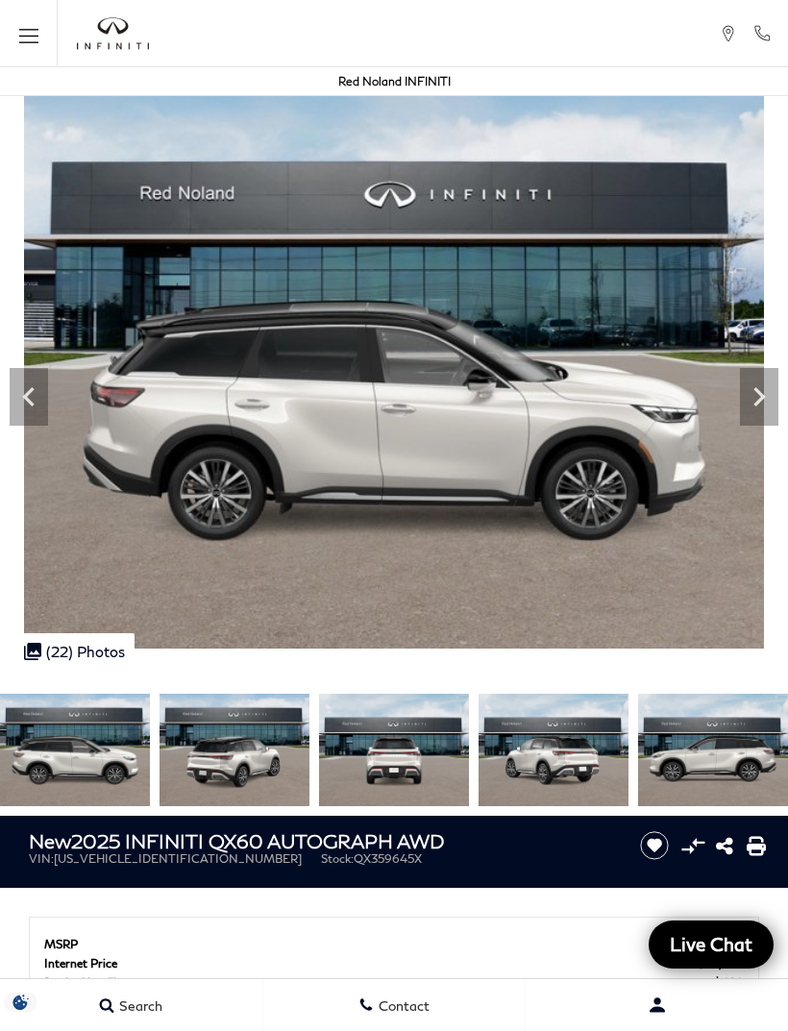
click at [763, 403] on icon "Next" at bounding box center [759, 397] width 38 height 38
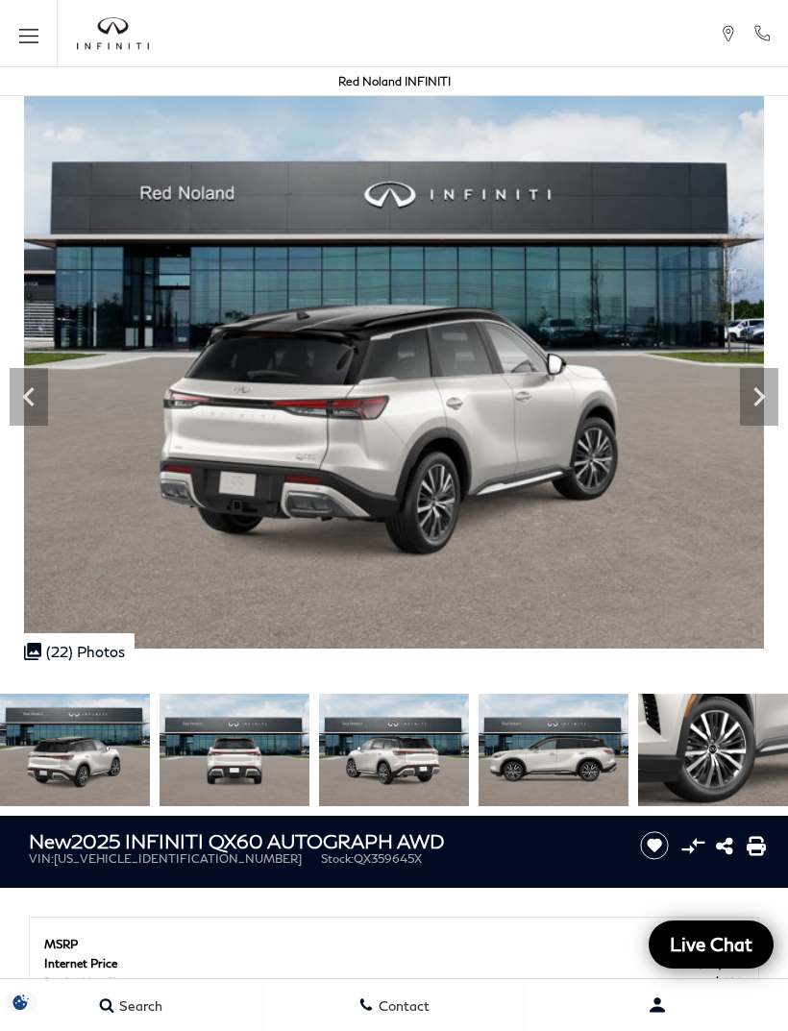
click at [761, 432] on img at bounding box center [394, 370] width 788 height 555
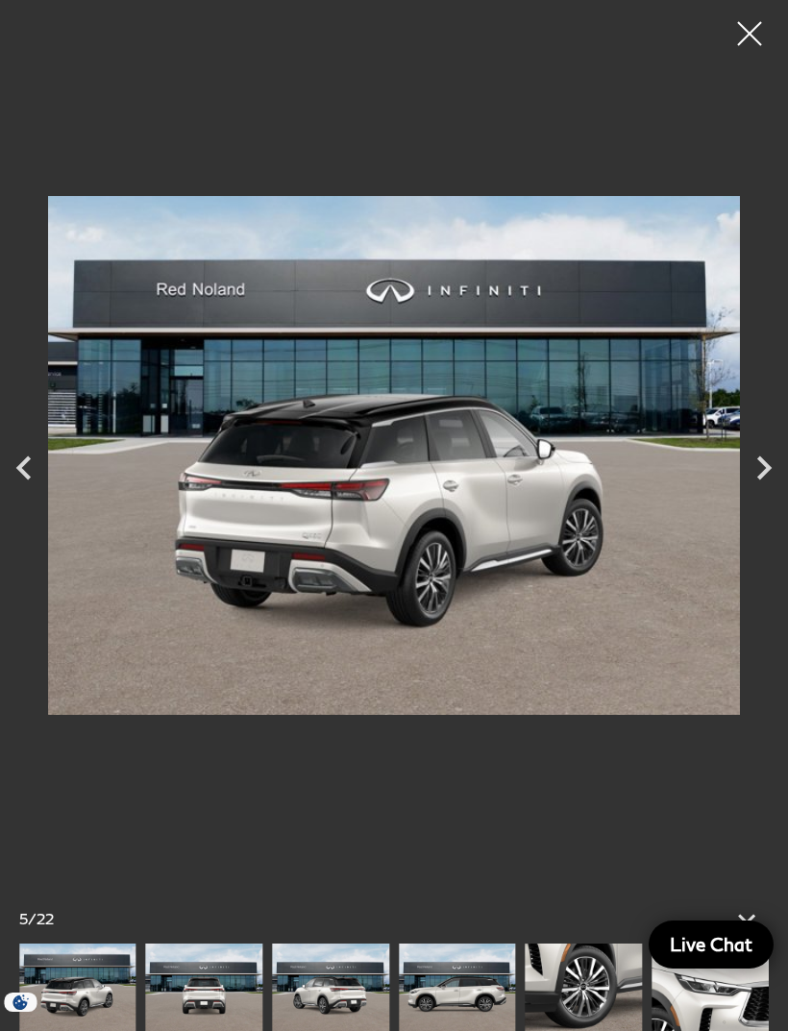
click at [779, 453] on icon "Next" at bounding box center [764, 468] width 48 height 48
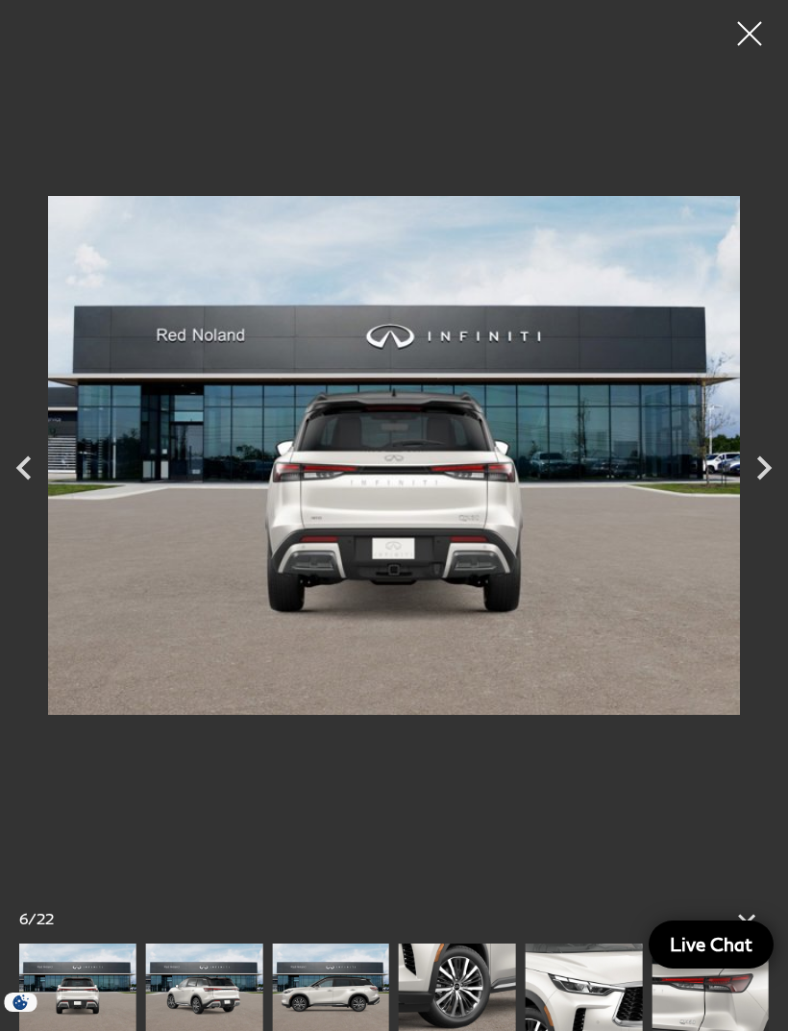
click at [773, 470] on icon "Next" at bounding box center [764, 468] width 48 height 48
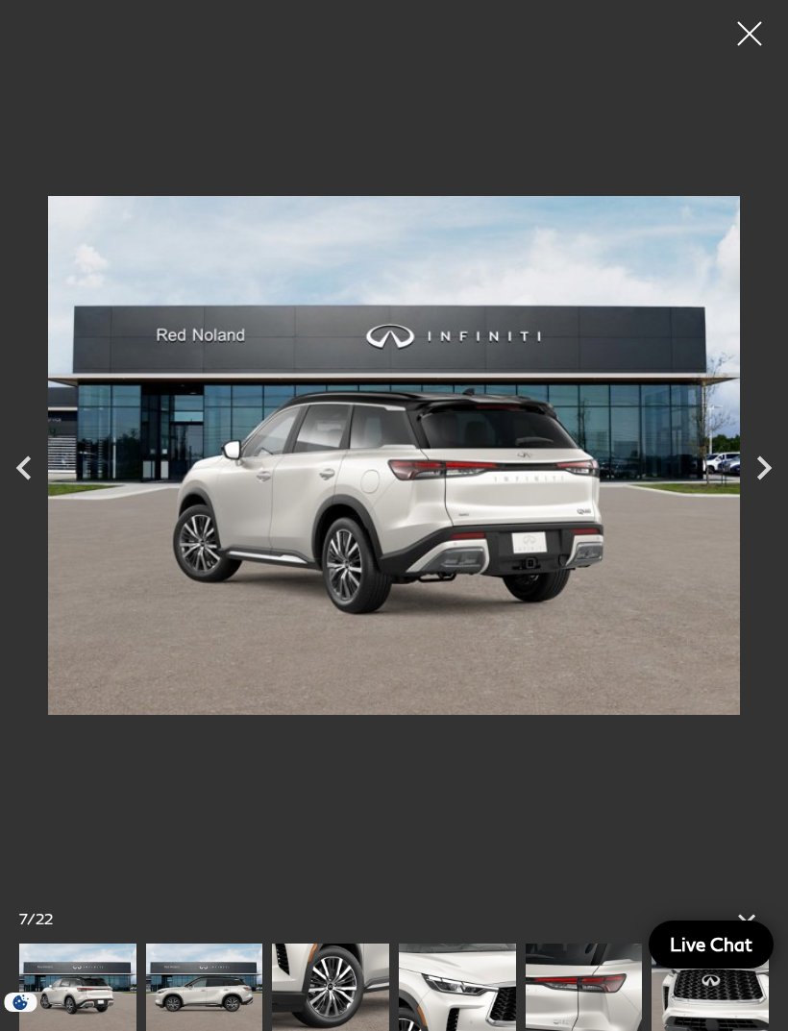
click at [763, 457] on icon "Next" at bounding box center [764, 468] width 48 height 48
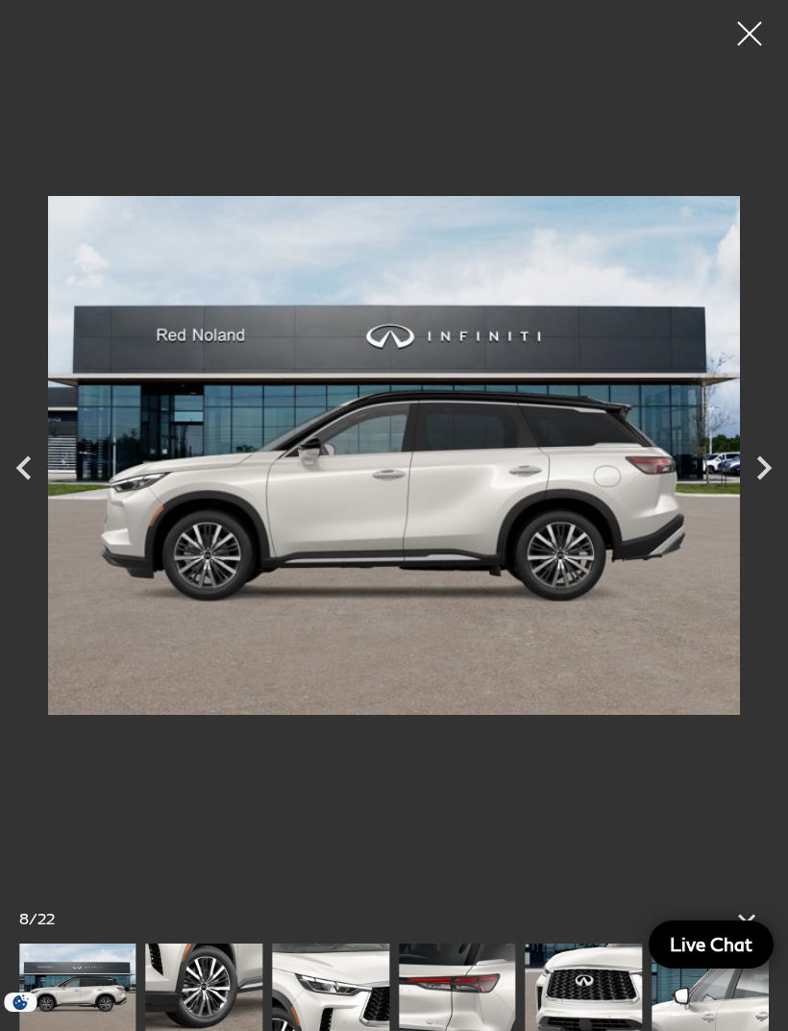
click at [32, 473] on icon "Previous" at bounding box center [24, 468] width 48 height 48
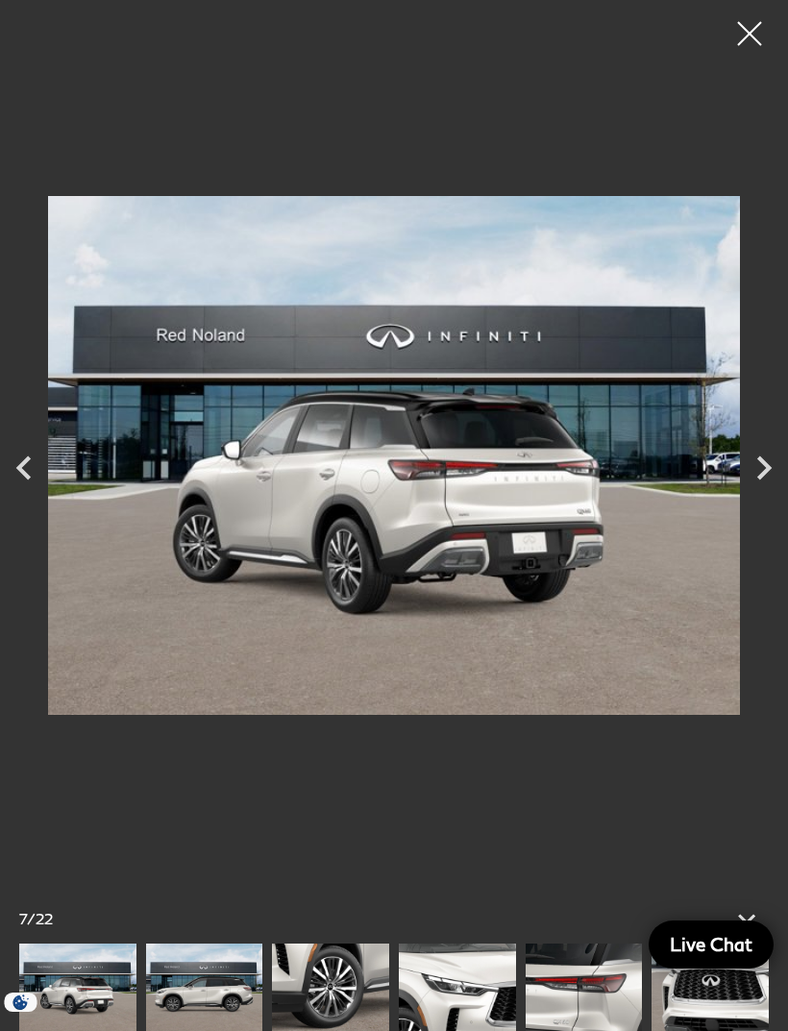
scroll to position [2, 0]
